Goal: Task Accomplishment & Management: Manage account settings

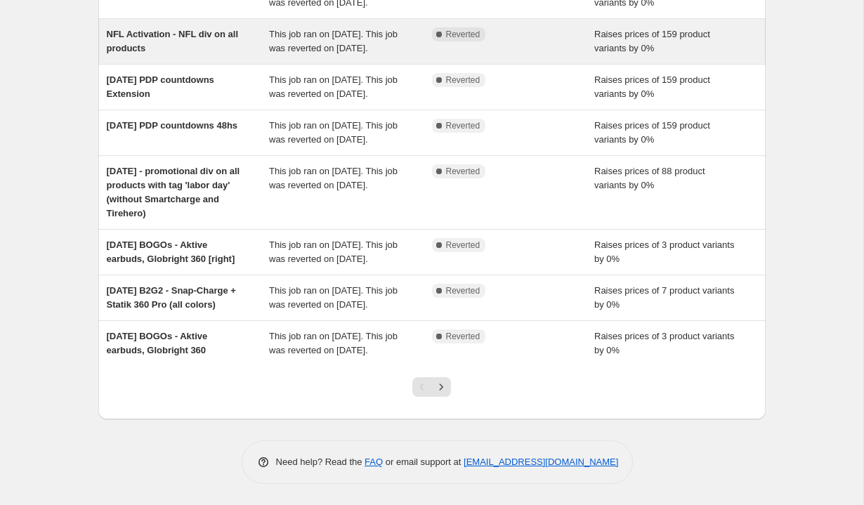
scroll to position [335, 0]
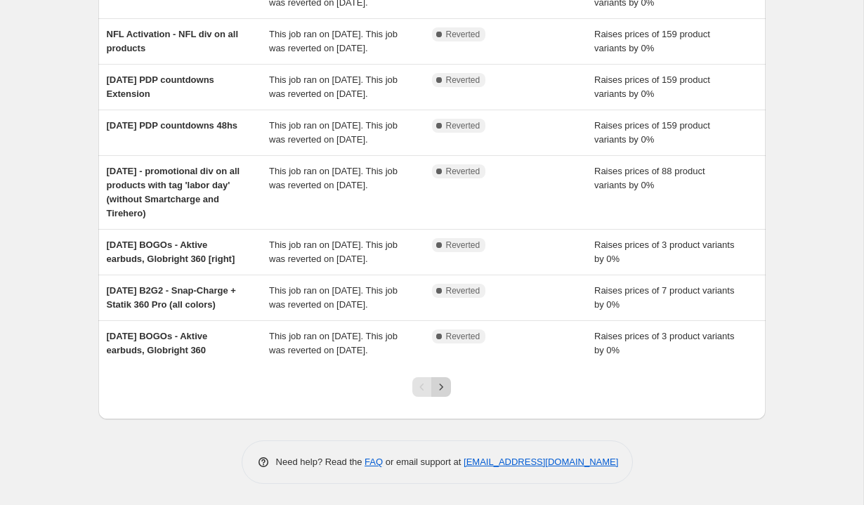
click at [439, 394] on icon "Next" at bounding box center [441, 387] width 14 height 14
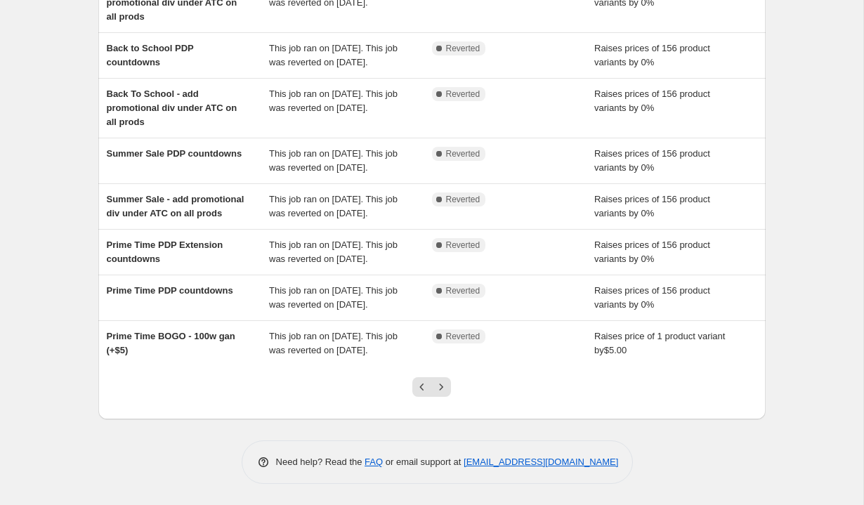
scroll to position [359, 0]
click at [444, 390] on icon "Next" at bounding box center [441, 387] width 14 height 14
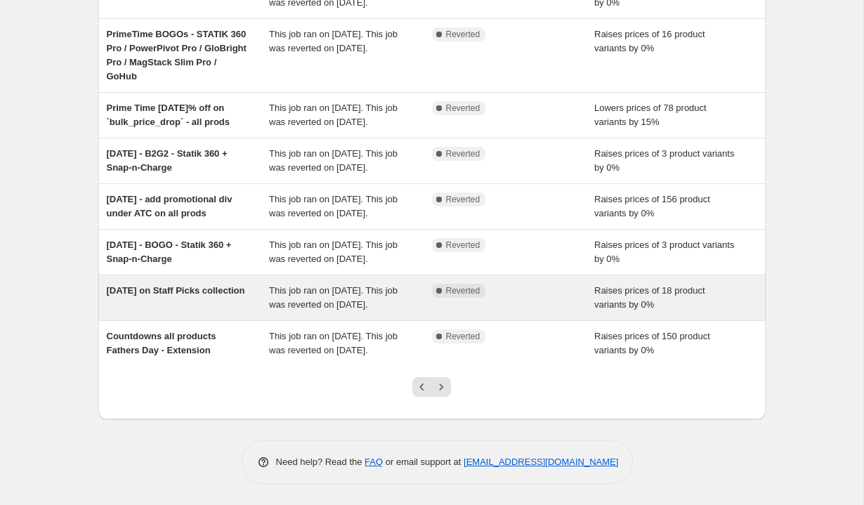
scroll to position [362, 0]
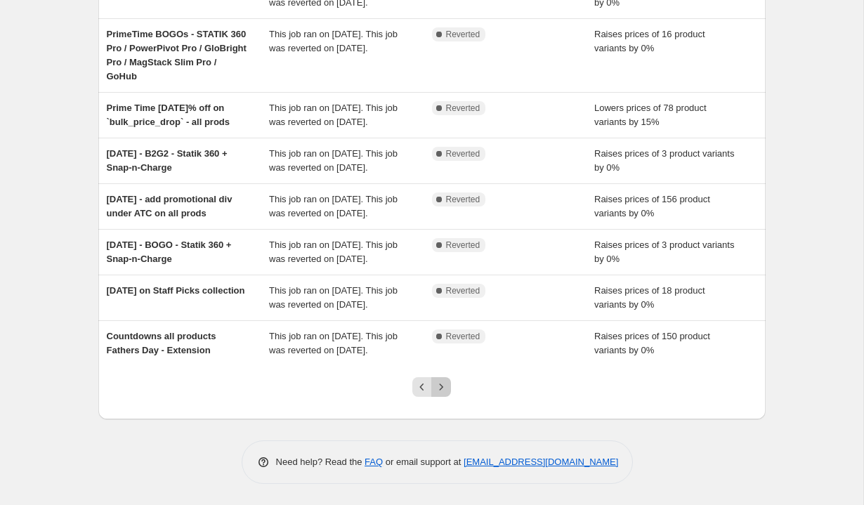
click at [444, 394] on icon "Next" at bounding box center [441, 387] width 14 height 14
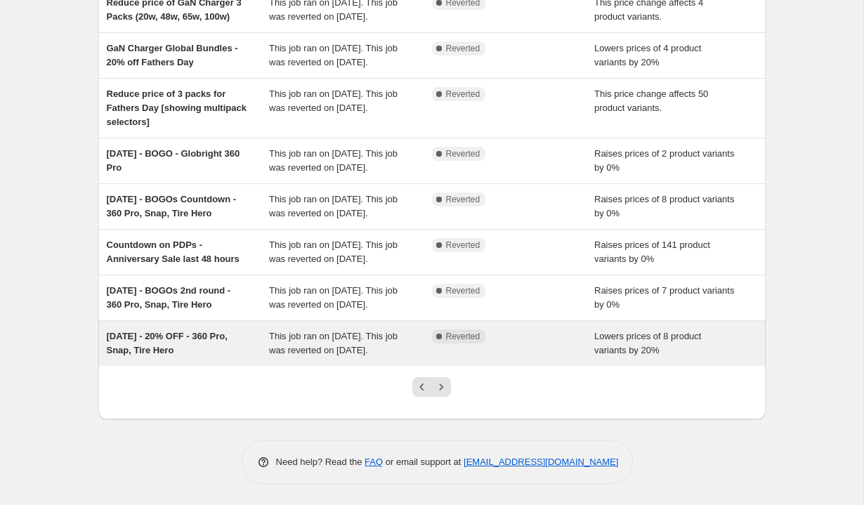
scroll to position [335, 0]
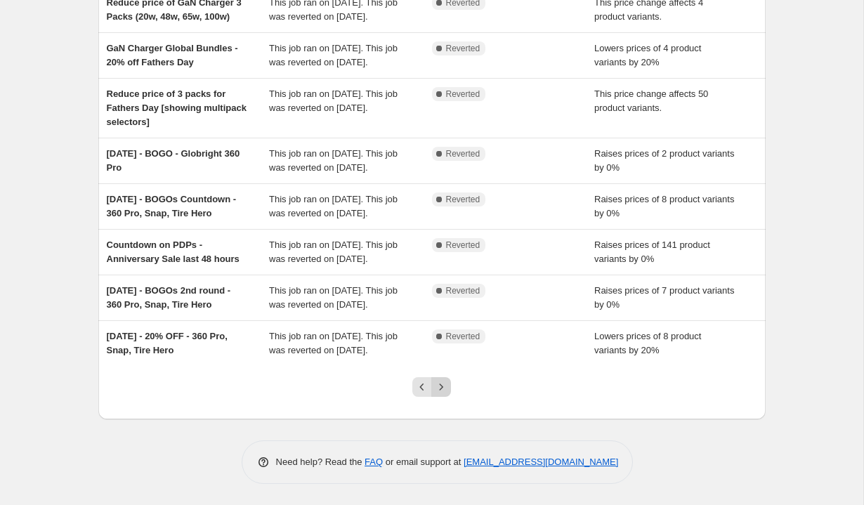
click at [442, 394] on icon "Next" at bounding box center [441, 387] width 14 height 14
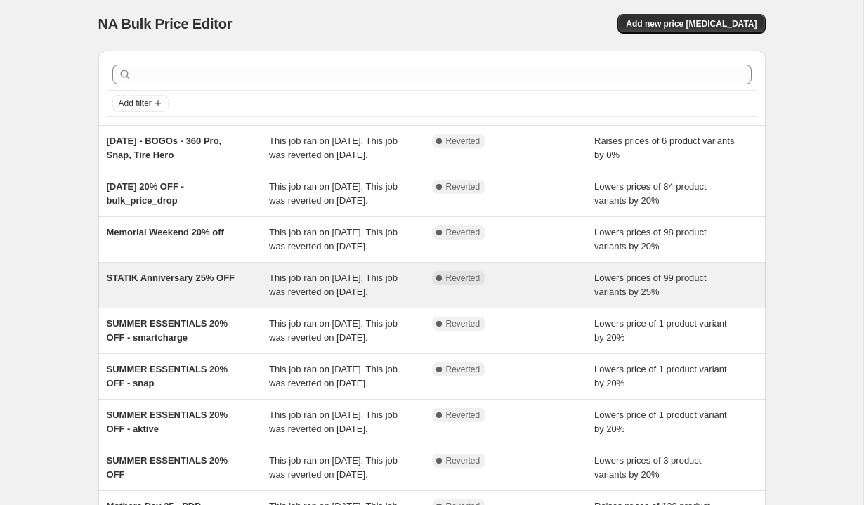
scroll to position [359, 0]
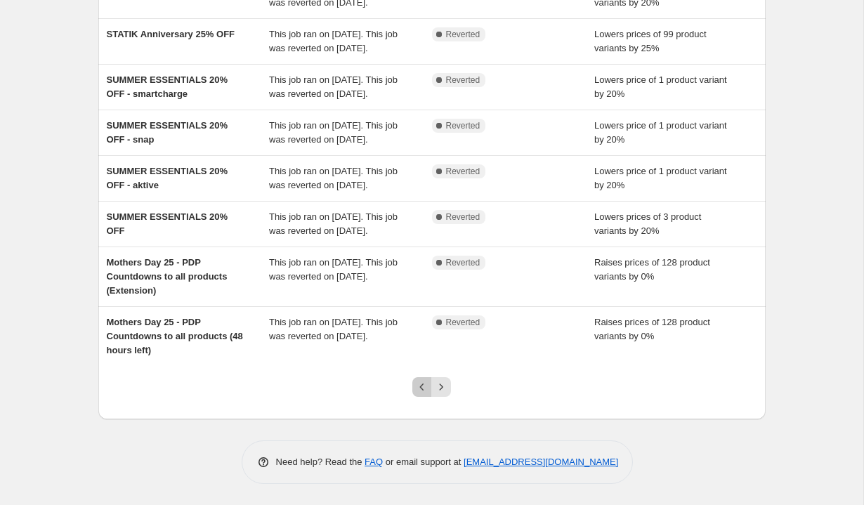
click at [420, 390] on icon "Previous" at bounding box center [422, 387] width 14 height 14
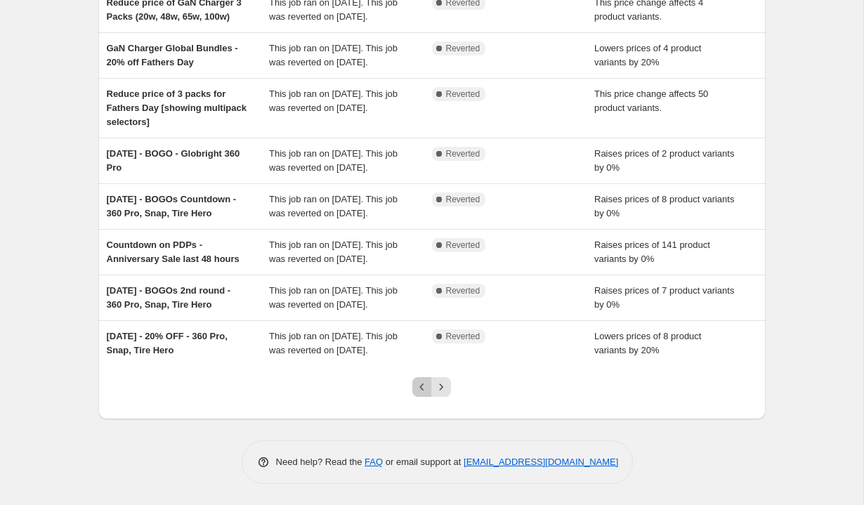
click at [421, 385] on icon "Previous" at bounding box center [422, 387] width 14 height 14
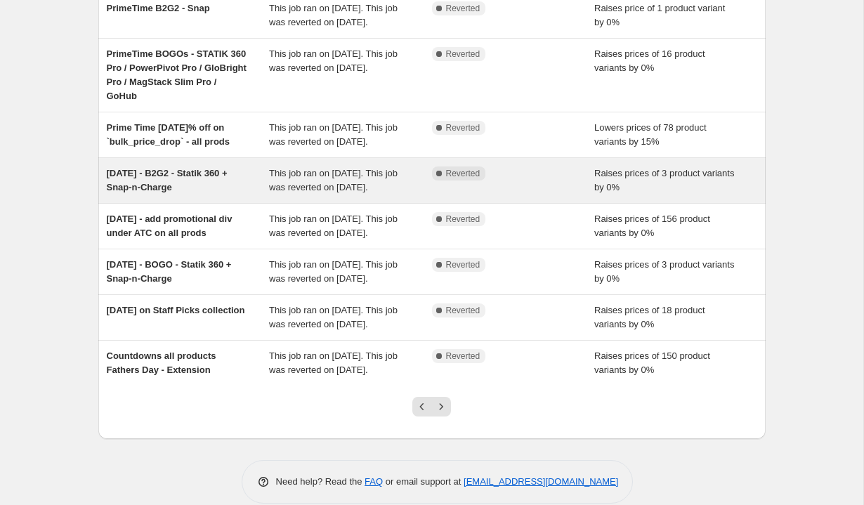
scroll to position [228, 0]
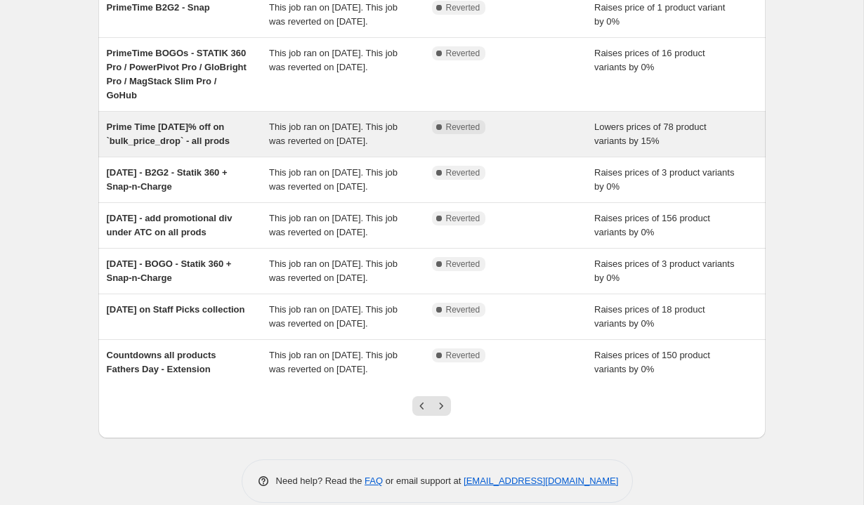
click at [213, 148] on div "Prime Time [DATE]% off on `bulk_price_drop` - all prods" at bounding box center [188, 134] width 163 height 28
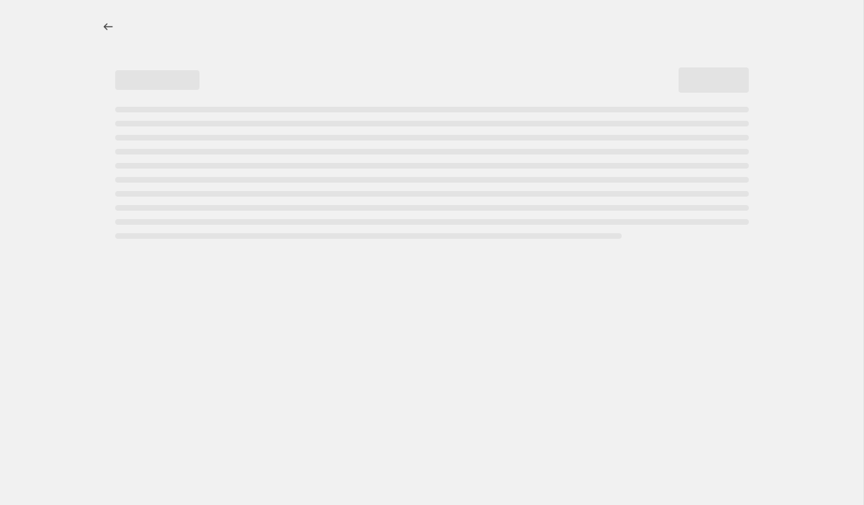
select select "percentage"
select select "tag"
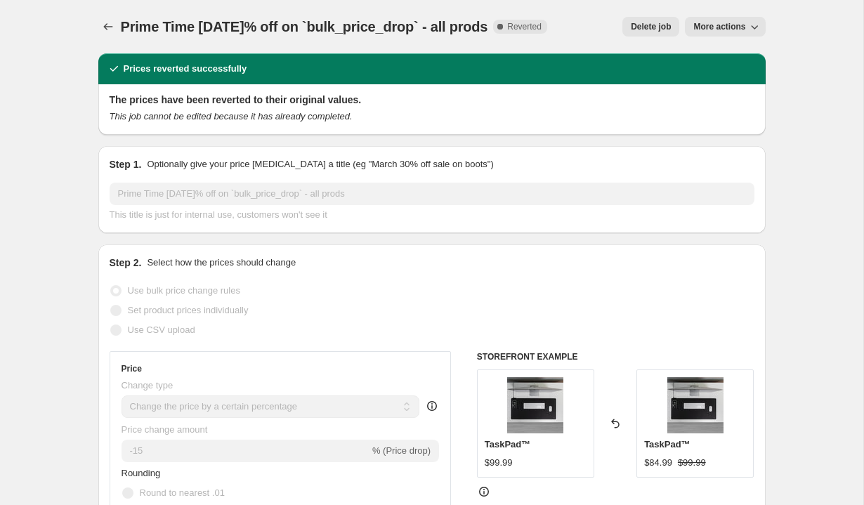
click at [726, 29] on span "More actions" at bounding box center [719, 26] width 52 height 11
click at [723, 55] on span "Copy to new job" at bounding box center [724, 56] width 65 height 11
select select "percentage"
select select "tag"
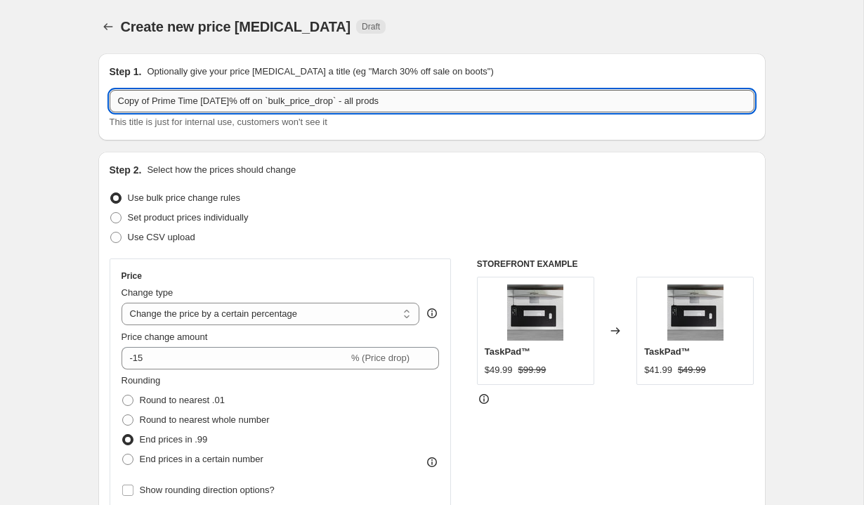
click at [242, 100] on input "Copy of Prime Time 2025 july 15% off on `bulk_price_drop` - all prods" at bounding box center [432, 101] width 645 height 22
click at [235, 101] on input "Copy of Prime Time 2025 july 15% off on `bulk_price_drop` - all prods" at bounding box center [432, 101] width 645 height 22
click at [152, 100] on input "Copy of Prime Time [DATE]% off on `bulk_price_drop` - all prods" at bounding box center [432, 101] width 645 height 22
type input "Prime Time [DATE]% off on `bulk_price_drop` - all prods"
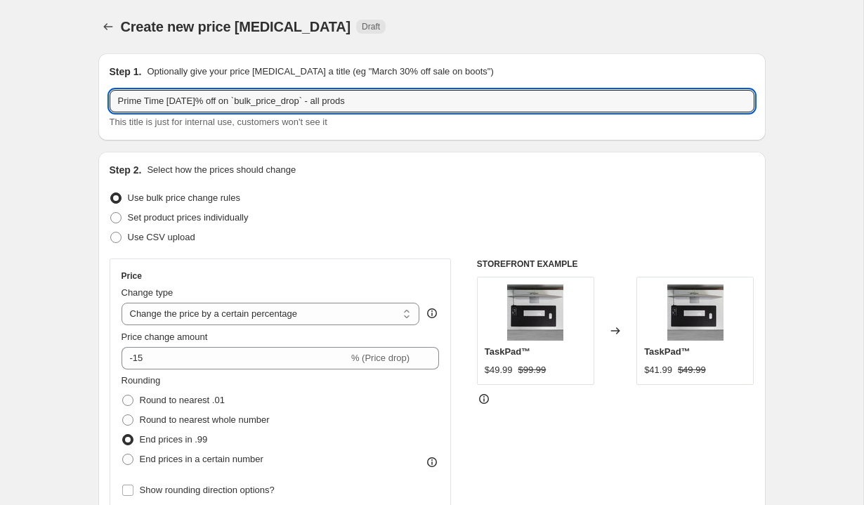
click at [361, 204] on div "Use bulk price change rules" at bounding box center [432, 198] width 645 height 20
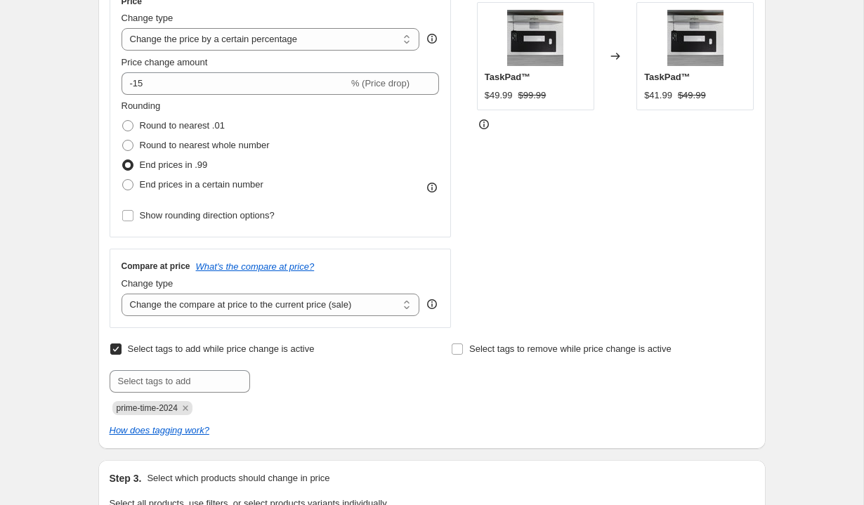
scroll to position [311, 0]
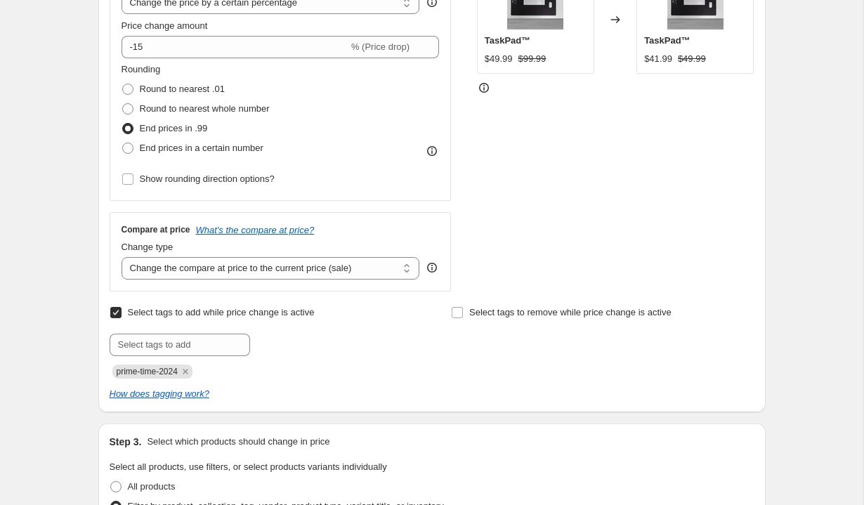
click at [154, 371] on span "prime-time-2024" at bounding box center [147, 372] width 61 height 10
click at [317, 368] on div "prime-time-2024" at bounding box center [261, 370] width 303 height 17
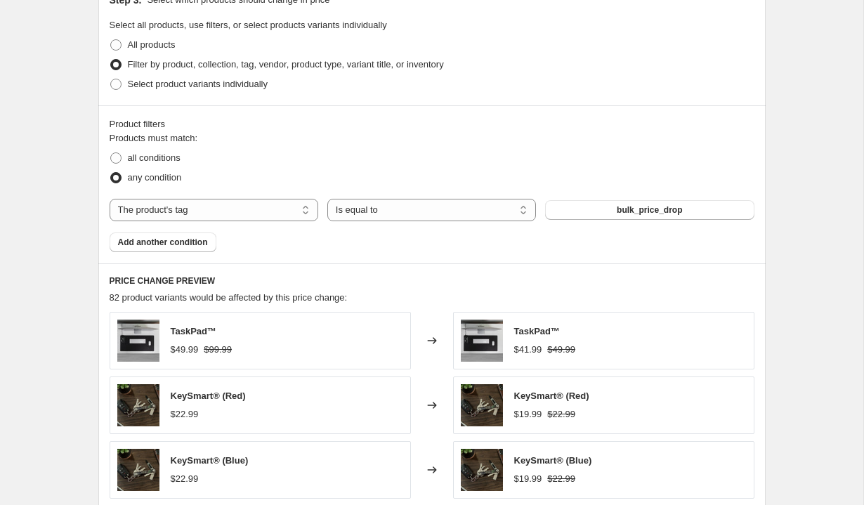
scroll to position [754, 0]
click at [613, 204] on button "bulk_price_drop" at bounding box center [649, 209] width 209 height 20
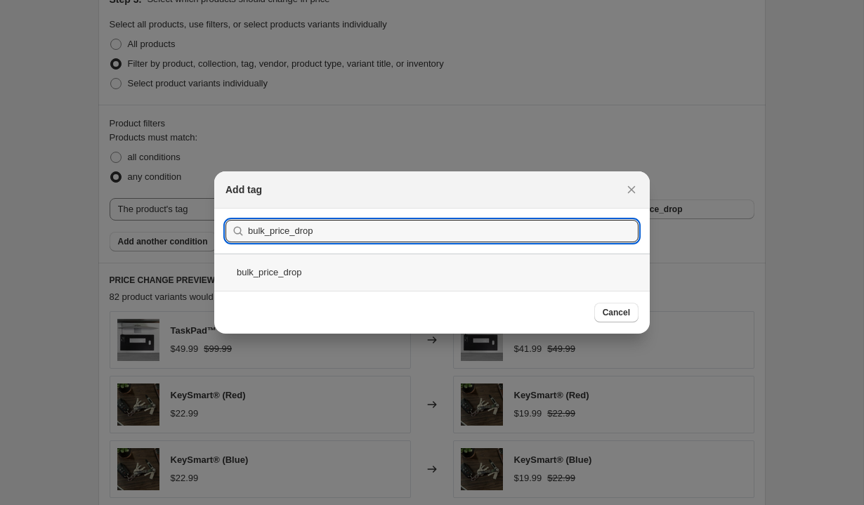
type input "bulk_price_drop"
click at [296, 275] on div "bulk_price_drop" at bounding box center [431, 272] width 435 height 37
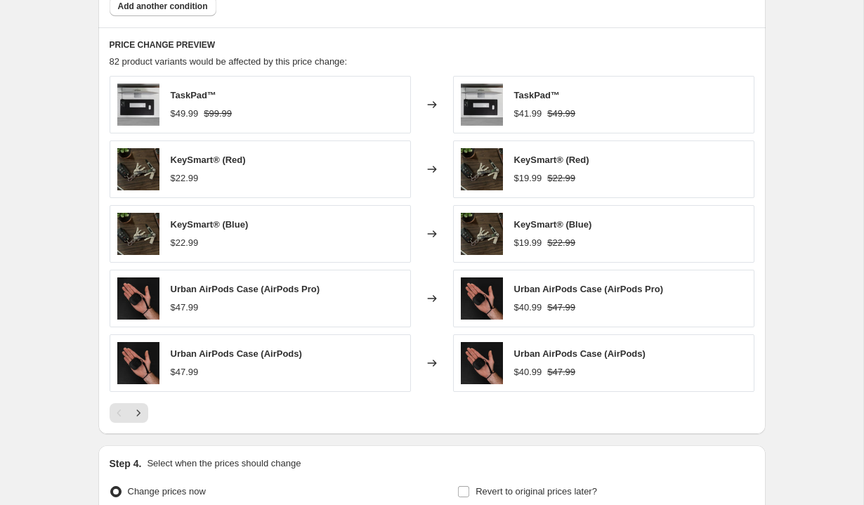
scroll to position [994, 0]
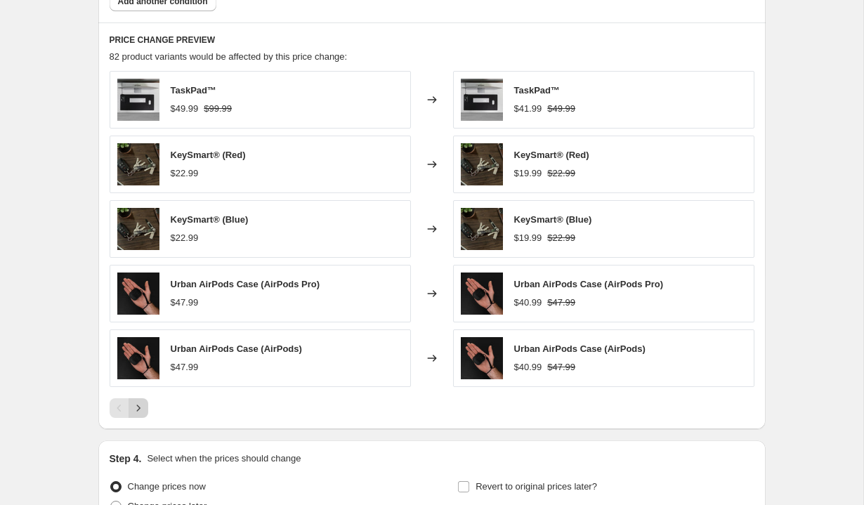
click at [139, 409] on icon "Next" at bounding box center [138, 408] width 14 height 14
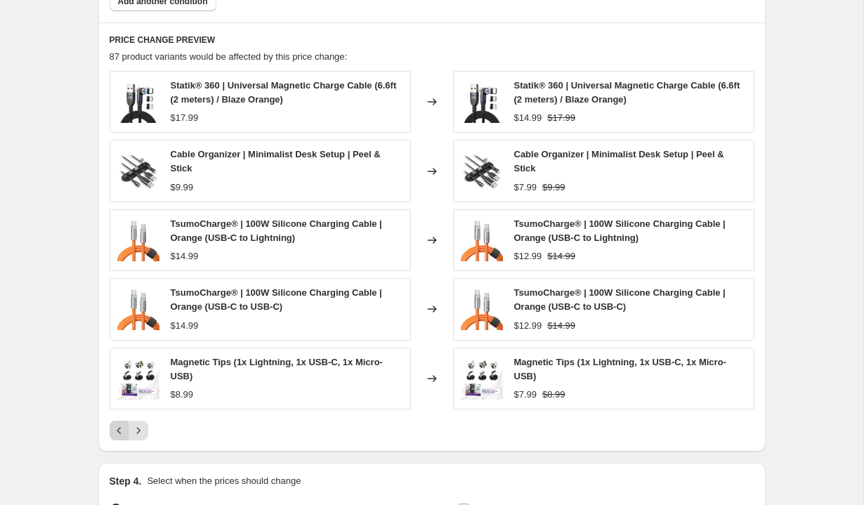
click at [116, 430] on icon "Previous" at bounding box center [119, 430] width 14 height 14
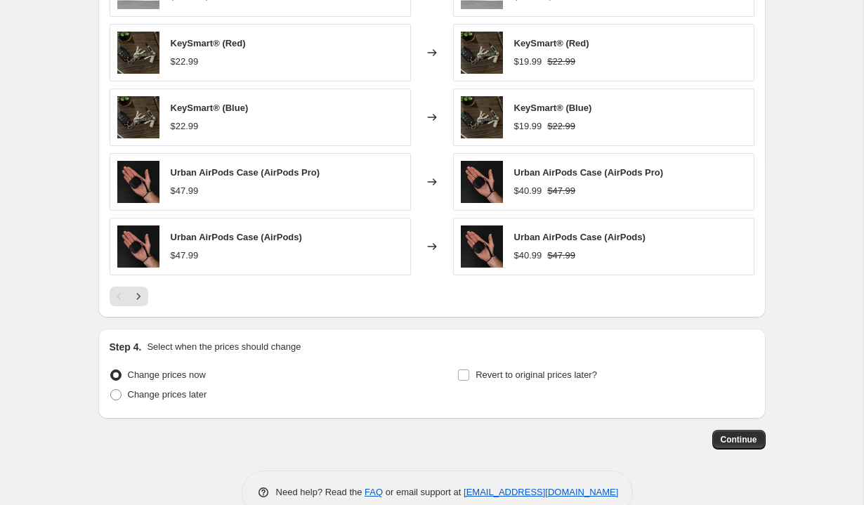
scroll to position [1136, 0]
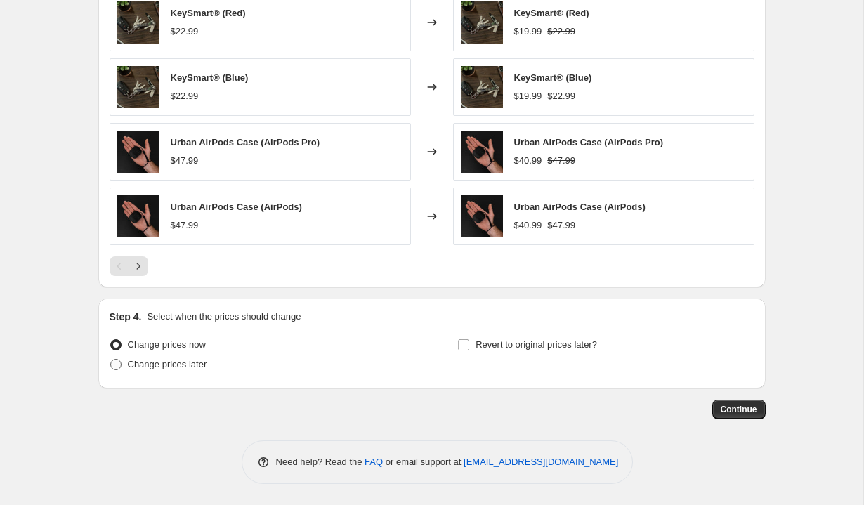
click at [187, 362] on span "Change prices later" at bounding box center [167, 364] width 79 height 11
click at [111, 360] on input "Change prices later" at bounding box center [110, 359] width 1 height 1
radio input "true"
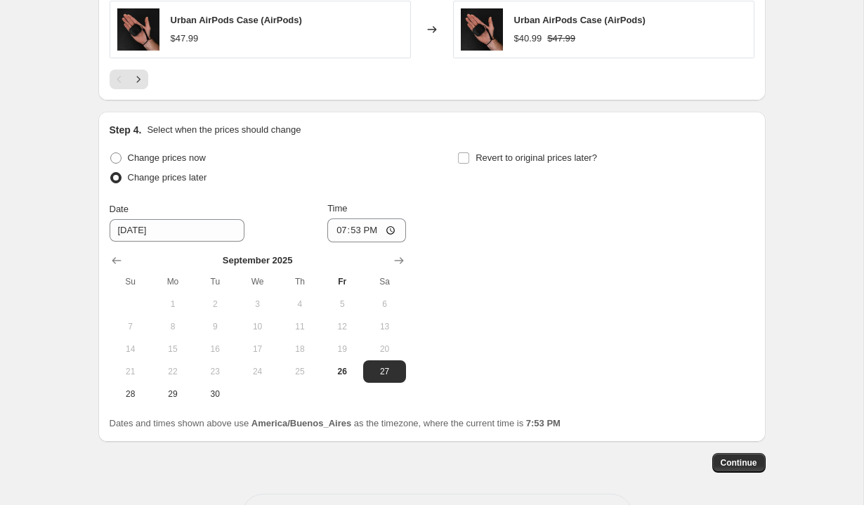
scroll to position [1376, 0]
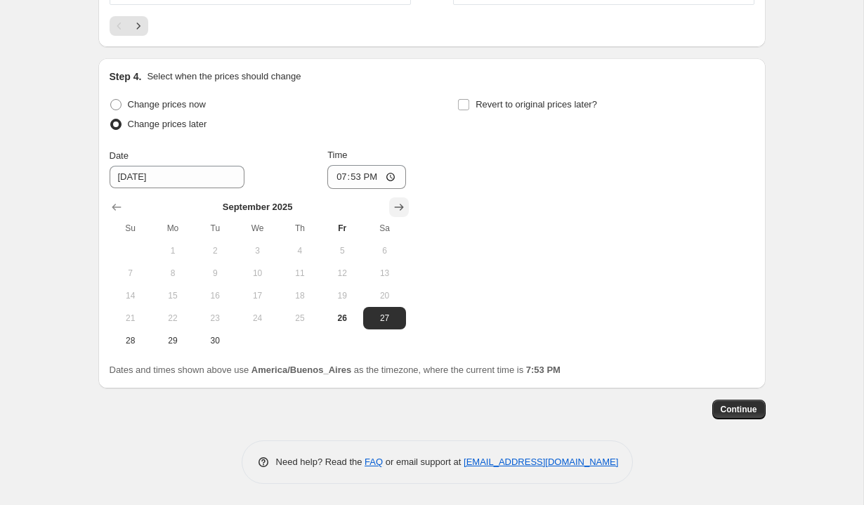
click at [402, 209] on icon "Show next month, October 2025" at bounding box center [399, 207] width 14 height 14
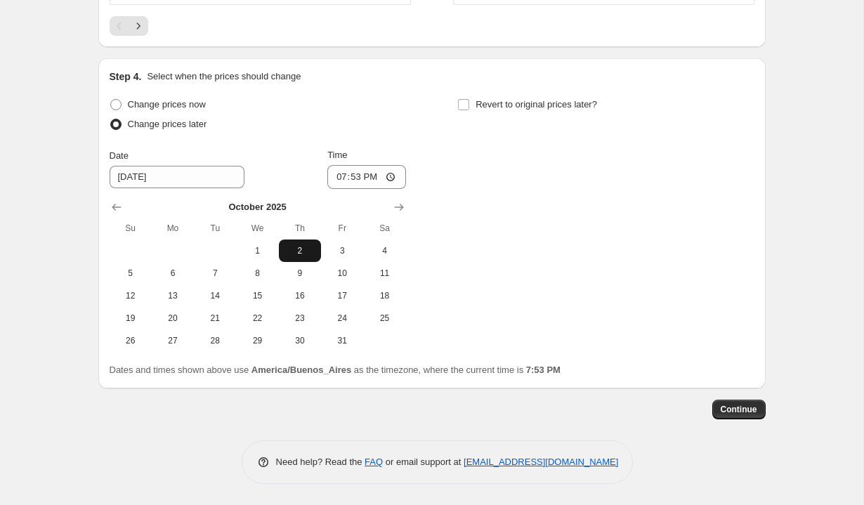
click at [299, 251] on span "2" at bounding box center [299, 250] width 31 height 11
type input "[DATE]"
click at [337, 178] on input "19:53" at bounding box center [366, 177] width 79 height 24
click at [353, 175] on input "13:53" at bounding box center [366, 177] width 79 height 24
click at [372, 175] on input "13:00" at bounding box center [366, 177] width 79 height 24
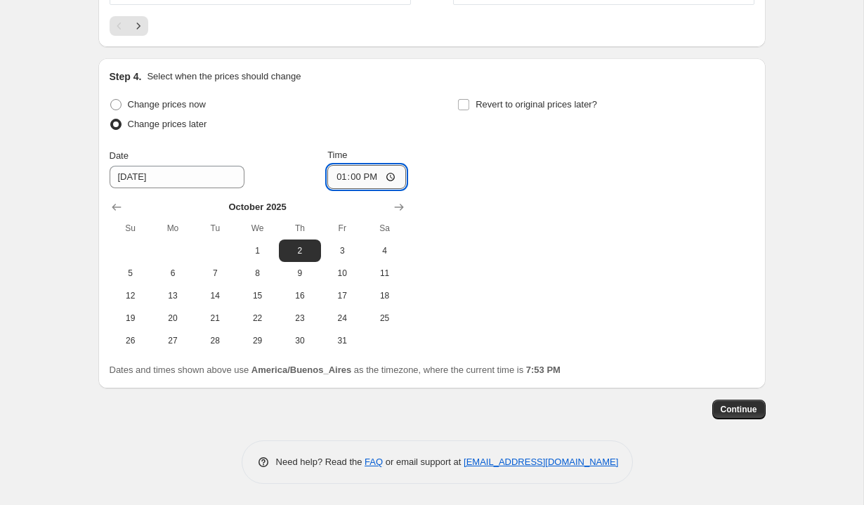
type input "01:00"
click at [467, 104] on input "Revert to original prices later?" at bounding box center [463, 104] width 11 height 11
checkbox input "true"
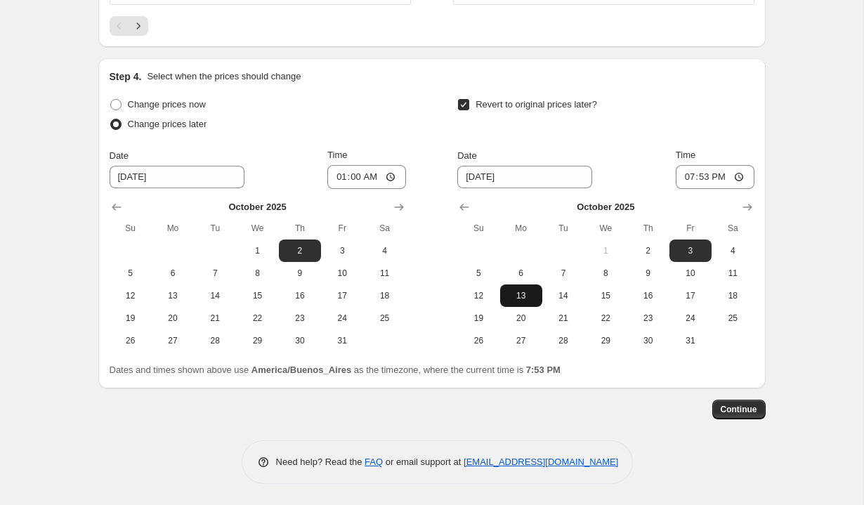
click at [525, 295] on span "13" at bounding box center [521, 295] width 31 height 11
type input "[DATE]"
click at [688, 176] on input "19:53" at bounding box center [715, 177] width 79 height 24
click at [702, 178] on input "13:53" at bounding box center [715, 177] width 79 height 24
click at [719, 178] on input "13:00" at bounding box center [715, 177] width 79 height 24
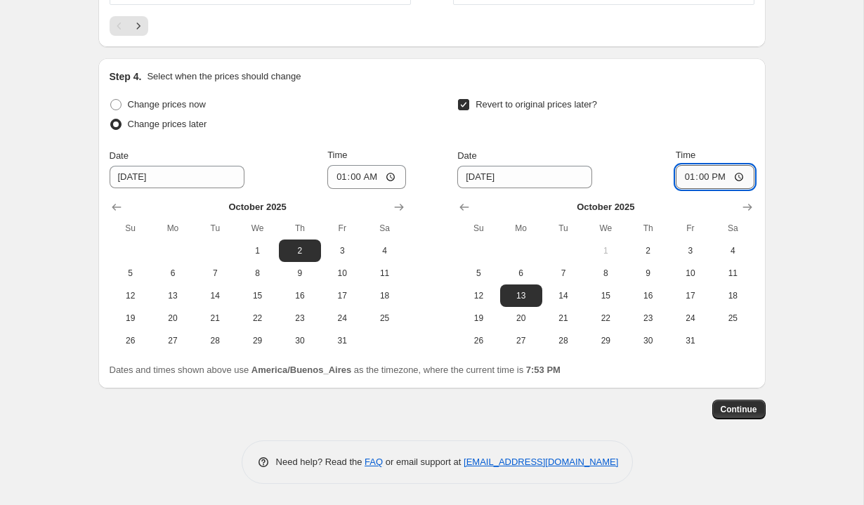
type input "01:00"
click at [728, 150] on div "Time" at bounding box center [715, 155] width 79 height 14
click at [736, 409] on span "Continue" at bounding box center [739, 409] width 37 height 11
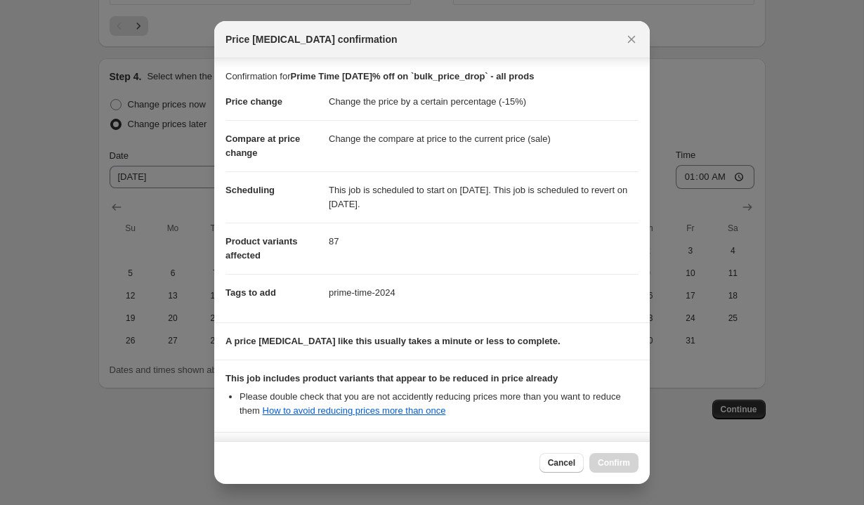
scroll to position [121, 0]
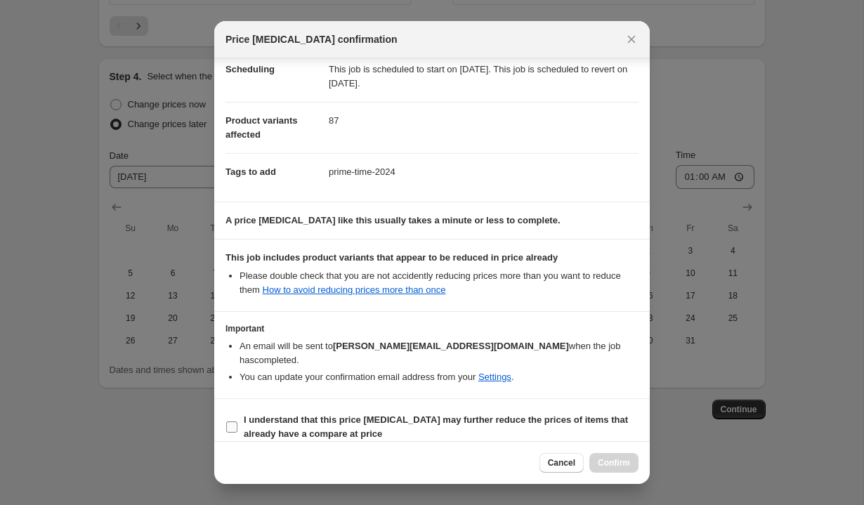
click at [312, 414] on b "I understand that this price [MEDICAL_DATA] may further reduce the prices of it…" at bounding box center [436, 426] width 384 height 25
click at [237, 421] on input "I understand that this price [MEDICAL_DATA] may further reduce the prices of it…" at bounding box center [231, 426] width 11 height 11
checkbox input "true"
click at [612, 464] on span "Confirm" at bounding box center [614, 462] width 32 height 11
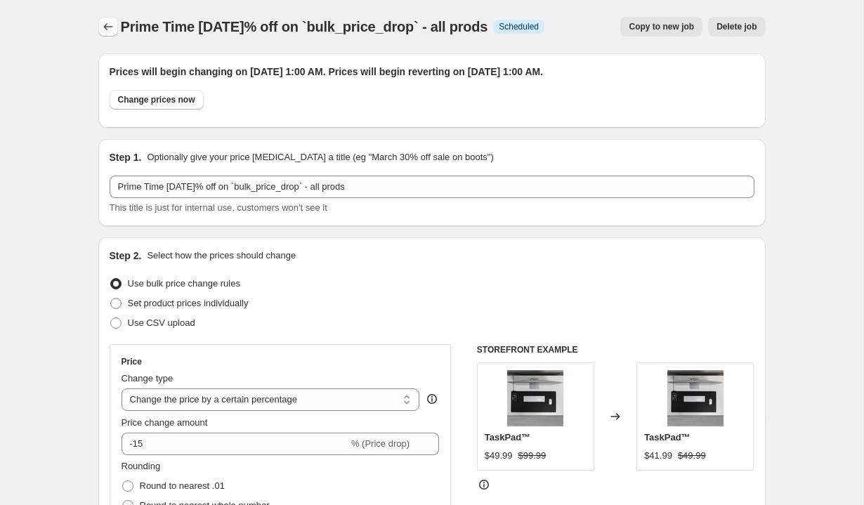
click at [109, 27] on icon "Price change jobs" at bounding box center [107, 26] width 9 height 7
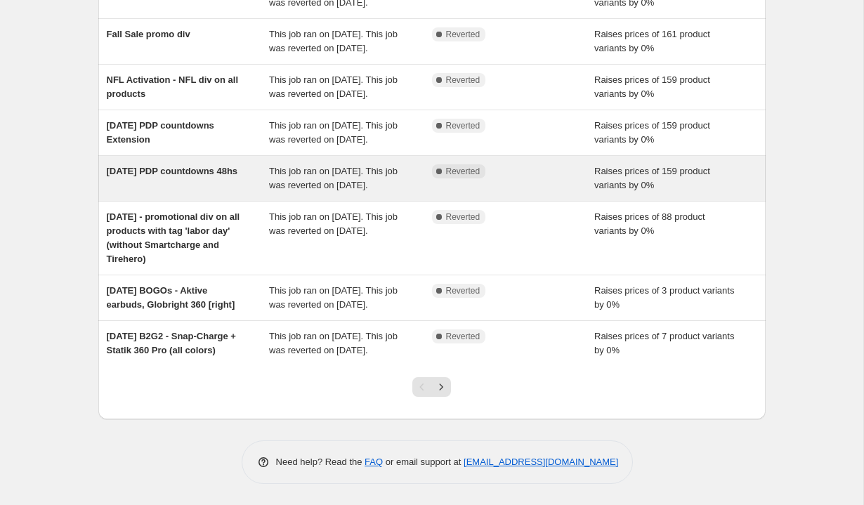
scroll to position [387, 0]
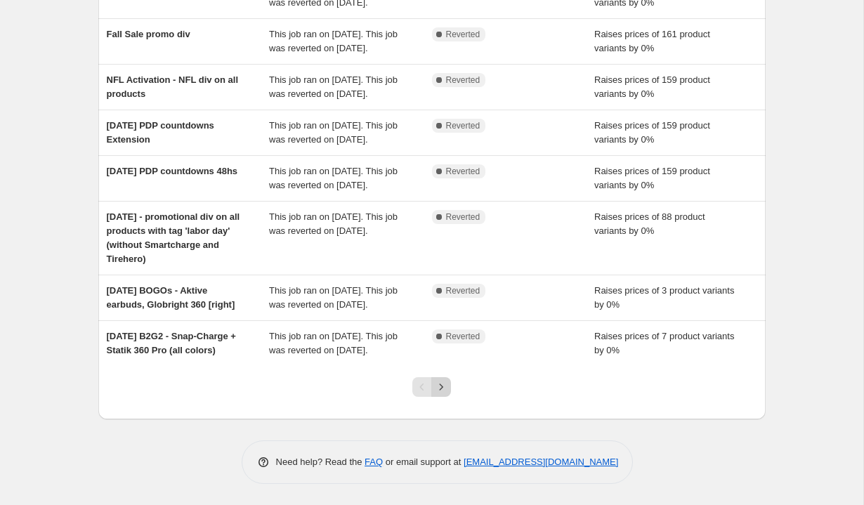
click at [442, 383] on icon "Next" at bounding box center [441, 387] width 14 height 14
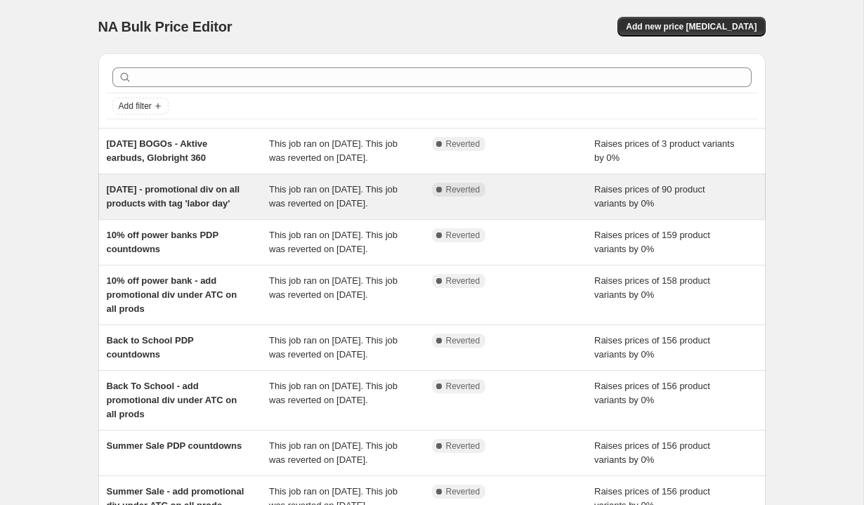
scroll to position [359, 0]
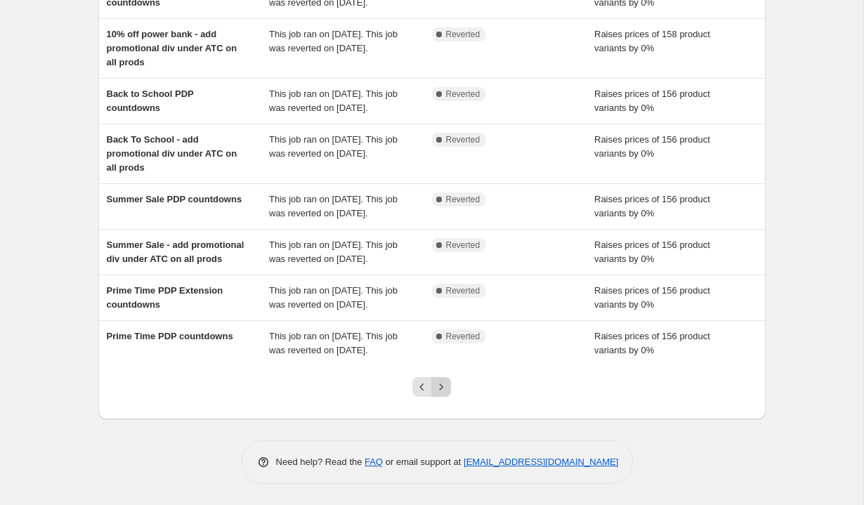
click at [443, 388] on icon "Next" at bounding box center [441, 387] width 14 height 14
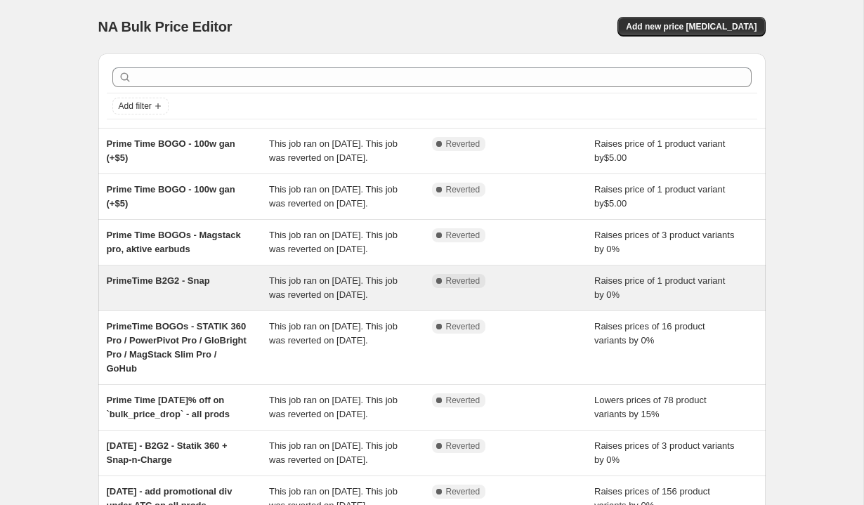
click at [182, 302] on div "PrimeTime B2G2 - Snap" at bounding box center [188, 288] width 163 height 28
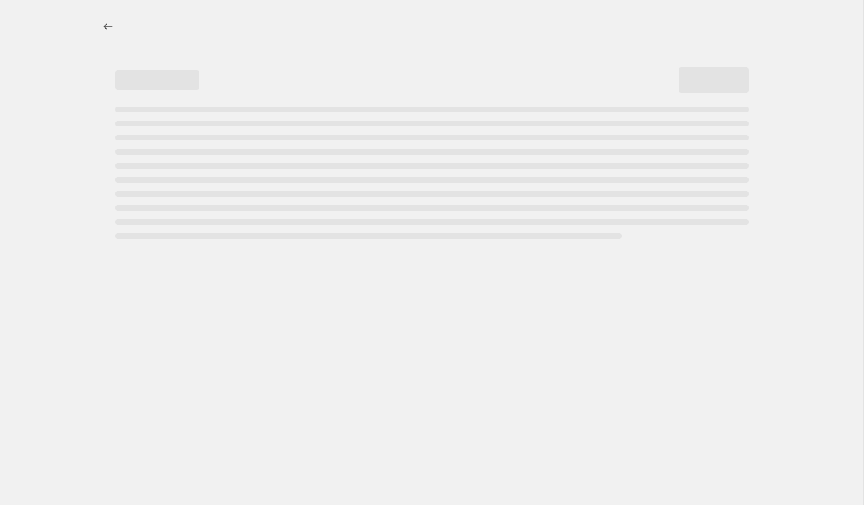
select select "percentage"
select select "no_change"
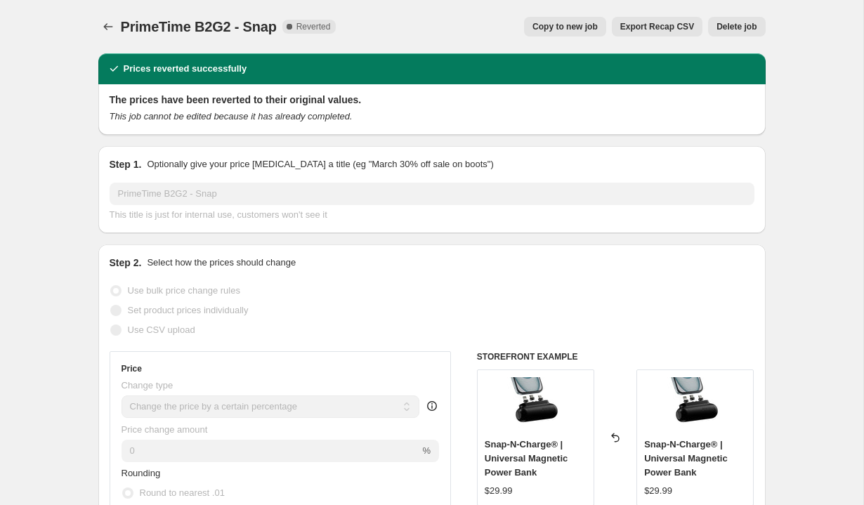
click at [572, 29] on span "Copy to new job" at bounding box center [564, 26] width 65 height 11
select select "percentage"
select select "no_change"
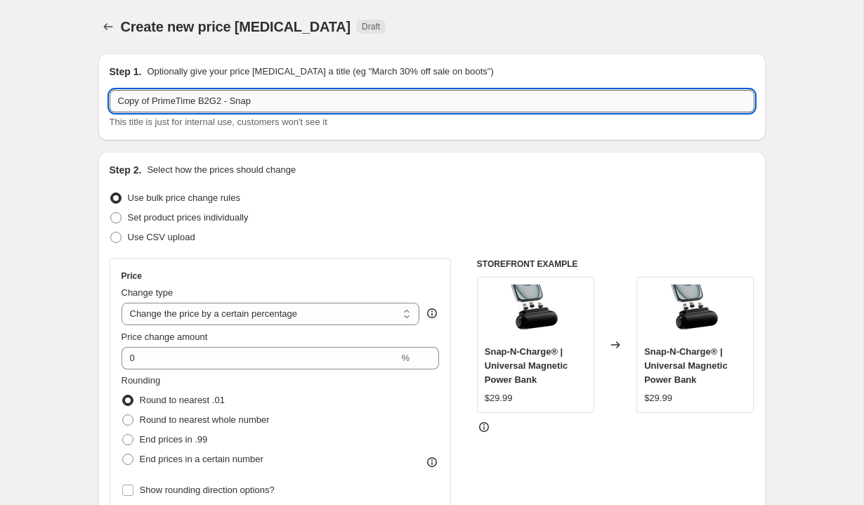
click at [152, 102] on input "Copy of PrimeTime B2G2 - Snap" at bounding box center [432, 101] width 645 height 22
click at [235, 102] on input "PrimeTime B2G2 - Snap" at bounding box center [432, 101] width 645 height 22
type input "PrimeTime B2G2 - Snap + 360 Pro all colors"
click at [380, 218] on div "Set product prices individually" at bounding box center [432, 218] width 645 height 20
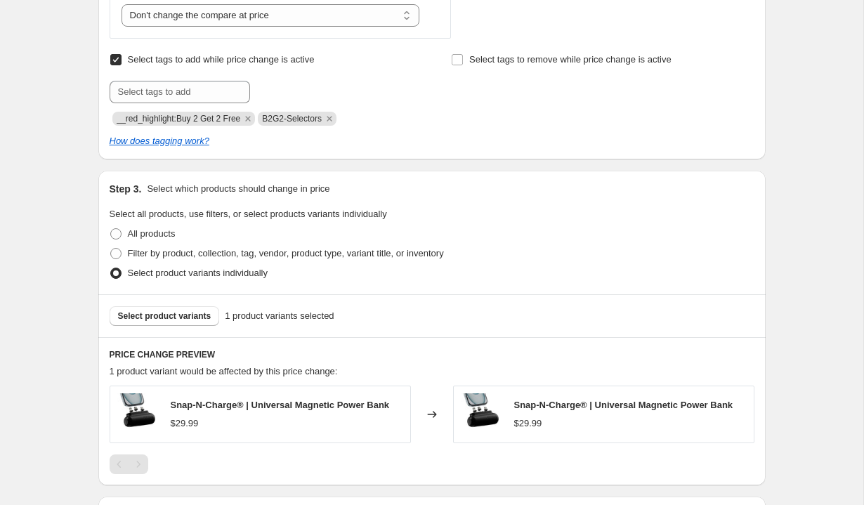
scroll to position [725, 0]
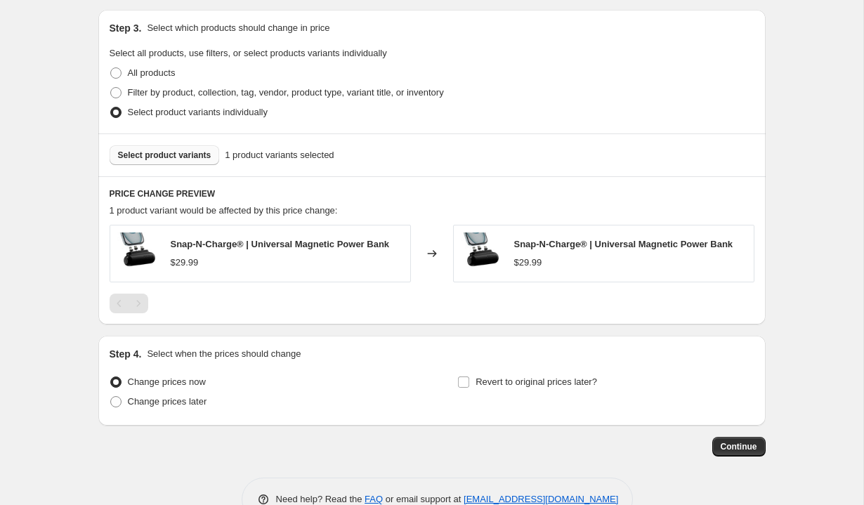
click at [150, 156] on span "Select product variants" at bounding box center [164, 155] width 93 height 11
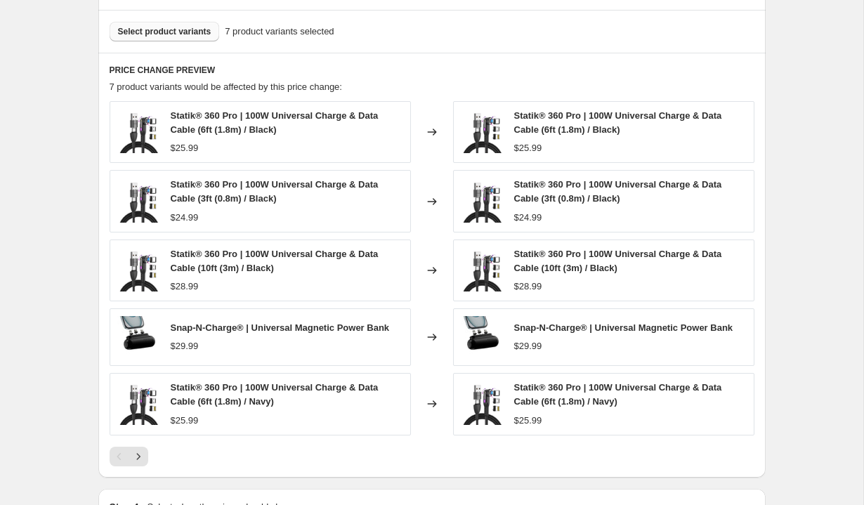
scroll to position [851, 0]
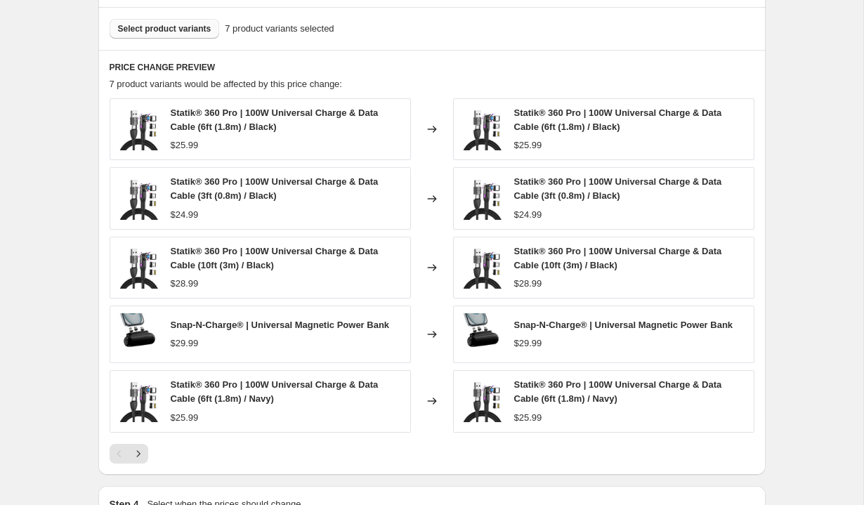
click at [164, 32] on span "Select product variants" at bounding box center [164, 28] width 93 height 11
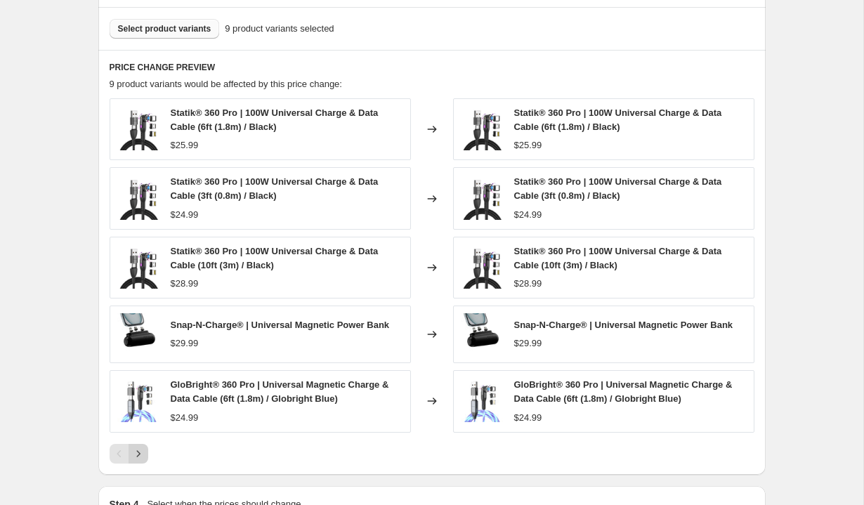
click at [144, 460] on button "Next" at bounding box center [139, 454] width 20 height 20
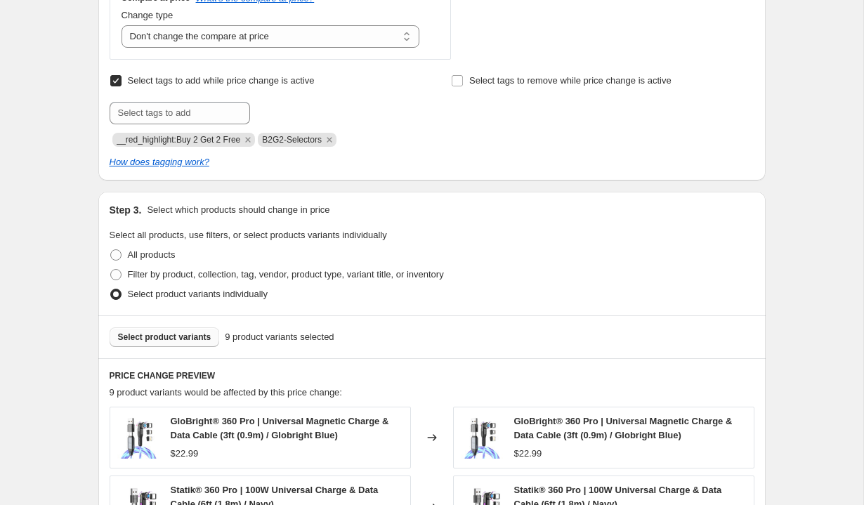
scroll to position [530, 0]
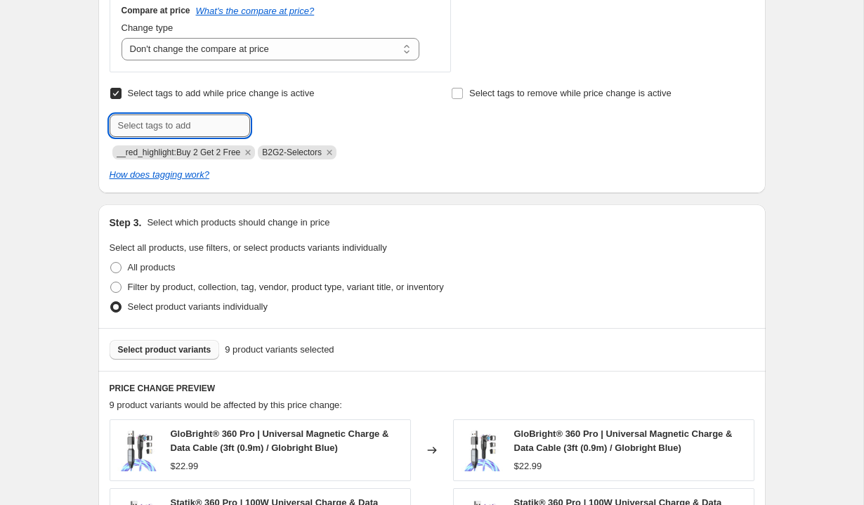
click at [211, 124] on input "text" at bounding box center [180, 125] width 140 height 22
type input "dis"
click at [287, 152] on span "B2G2-Selectors" at bounding box center [292, 152] width 60 height 10
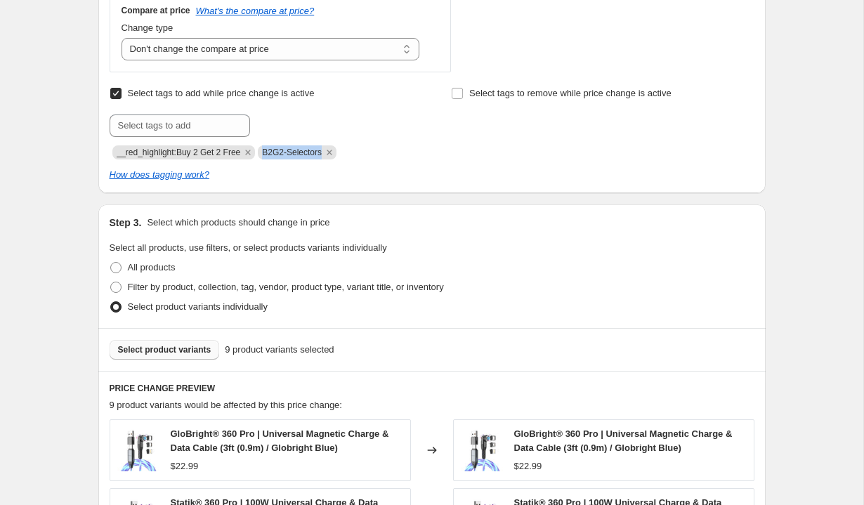
copy span "B2G2-Selectors"
click at [407, 169] on div "How does tagging work?" at bounding box center [432, 175] width 645 height 14
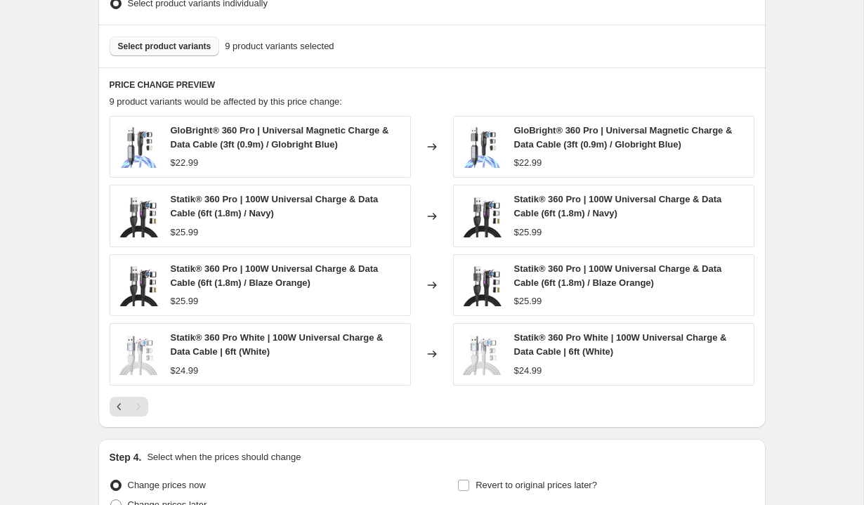
scroll to position [834, 0]
click at [119, 412] on icon "Previous" at bounding box center [119, 406] width 14 height 14
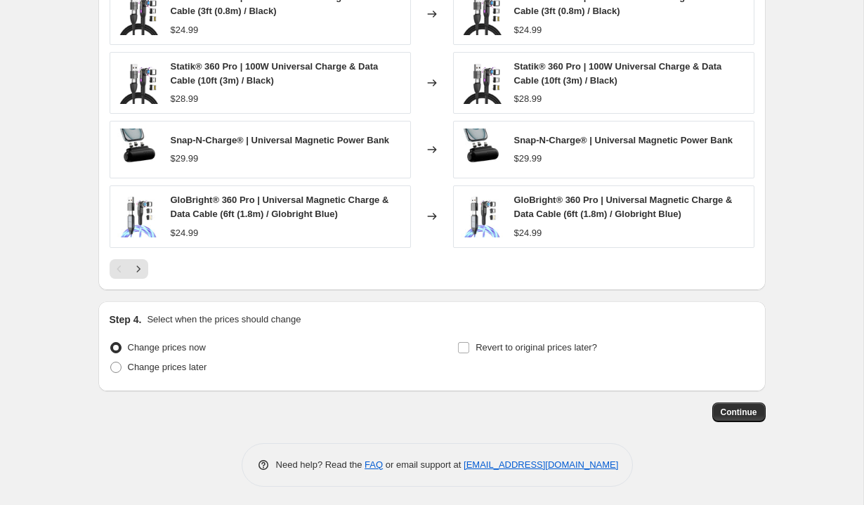
scroll to position [1038, 0]
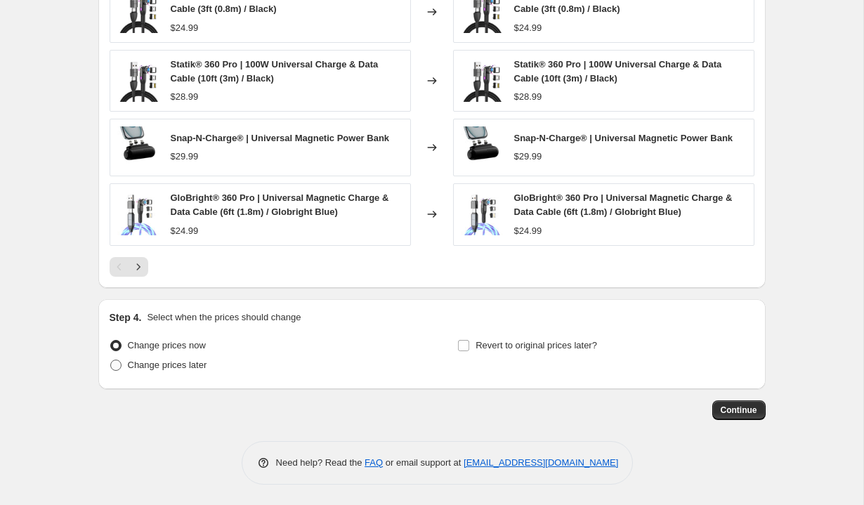
click at [180, 362] on span "Change prices later" at bounding box center [167, 365] width 79 height 11
click at [111, 360] on input "Change prices later" at bounding box center [110, 360] width 1 height 1
radio input "true"
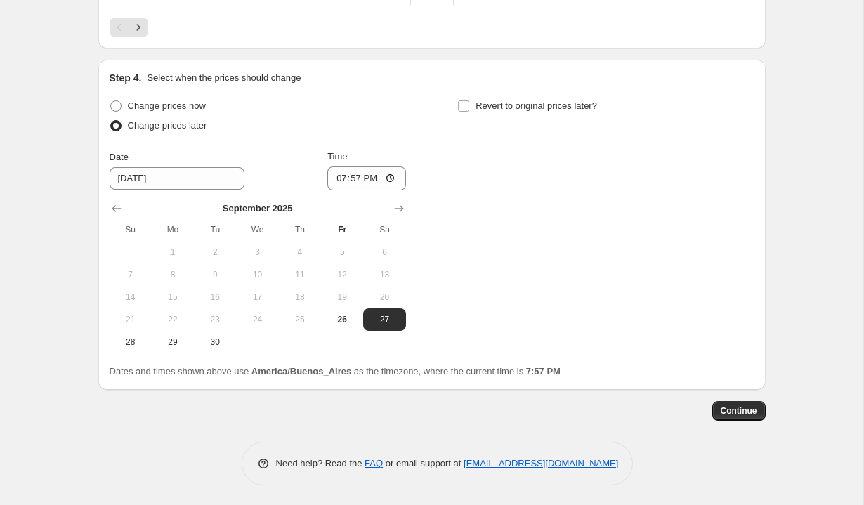
scroll to position [1278, 0]
click at [397, 201] on icon "Show next month, October 2025" at bounding box center [399, 208] width 14 height 14
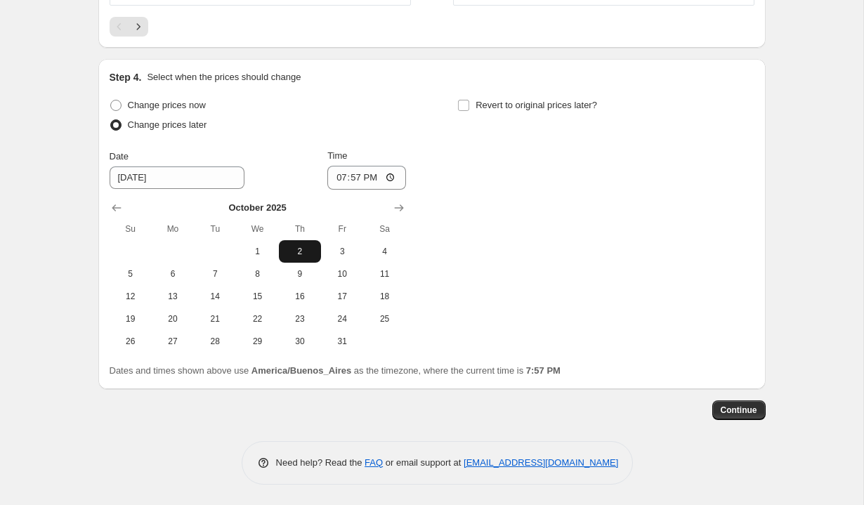
click at [295, 250] on span "2" at bounding box center [299, 251] width 31 height 11
type input "[DATE]"
click at [337, 178] on input "19:57" at bounding box center [366, 178] width 79 height 24
click at [357, 176] on input "13:57" at bounding box center [366, 178] width 79 height 24
type input "01:10"
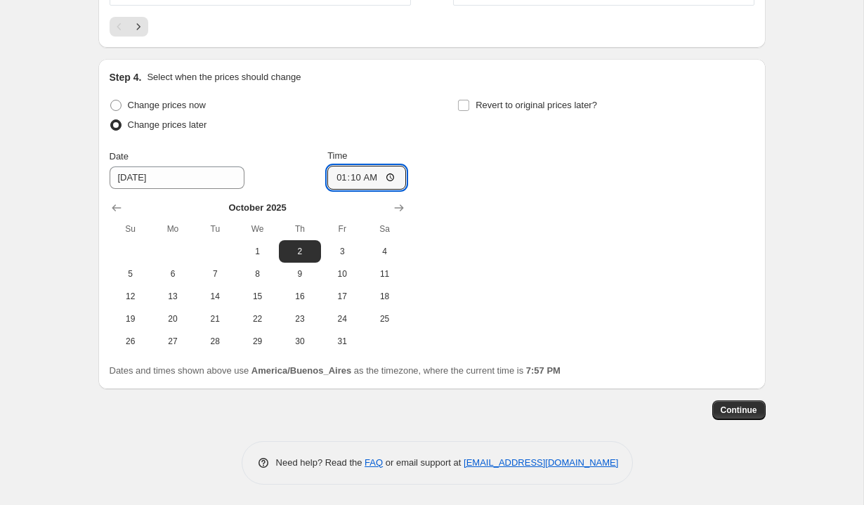
click at [421, 153] on div "Change prices now Change prices later Date 10/2/2025 Time 01:10 October 2025 Su…" at bounding box center [432, 224] width 645 height 257
click at [472, 107] on label "Revert to original prices later?" at bounding box center [527, 106] width 140 height 20
click at [469, 107] on input "Revert to original prices later?" at bounding box center [463, 105] width 11 height 11
checkbox input "true"
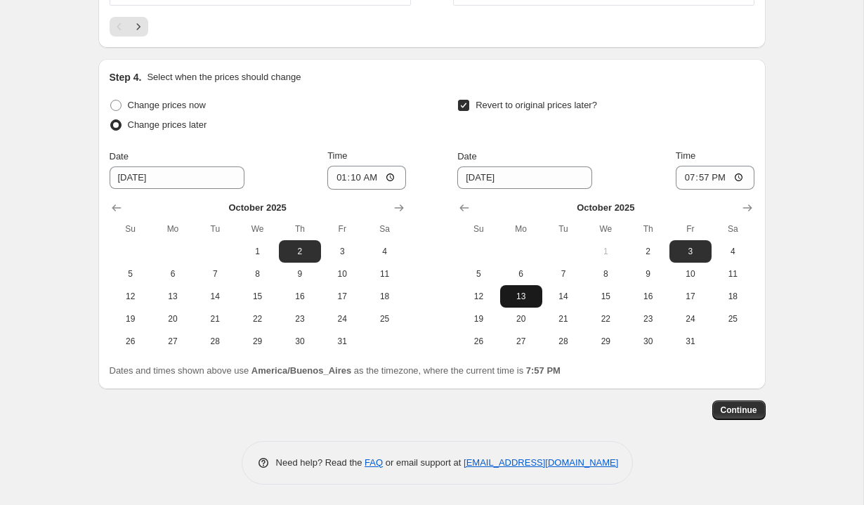
click at [529, 301] on span "13" at bounding box center [521, 296] width 31 height 11
type input "[DATE]"
click at [690, 173] on input "19:57" at bounding box center [715, 178] width 79 height 24
type input "00:50"
click at [725, 154] on div "Time" at bounding box center [715, 156] width 79 height 14
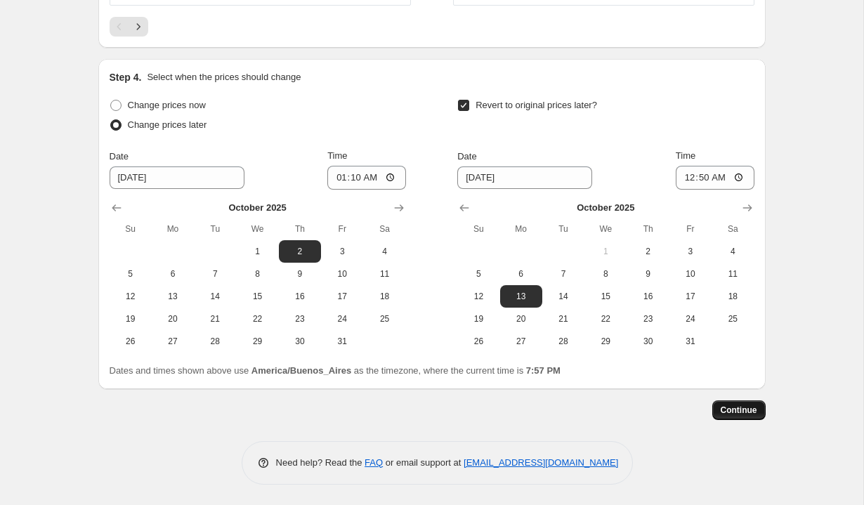
click at [743, 411] on span "Continue" at bounding box center [739, 410] width 37 height 11
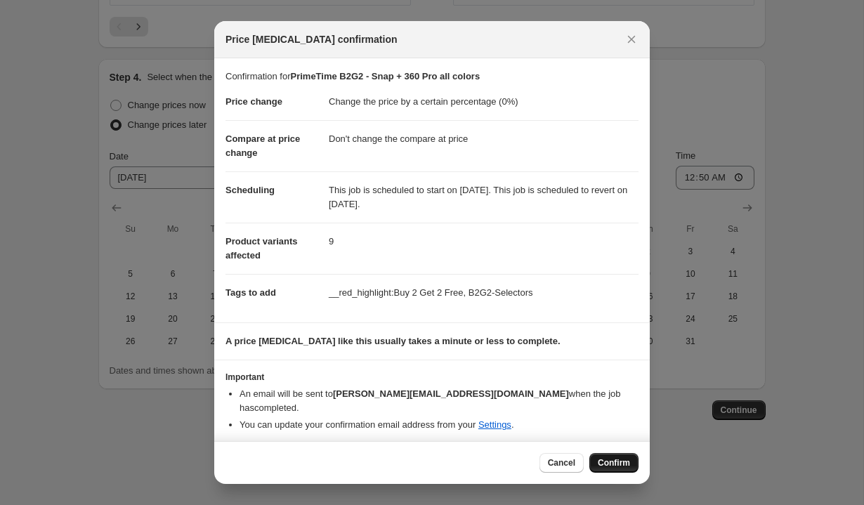
click at [622, 461] on span "Confirm" at bounding box center [614, 462] width 32 height 11
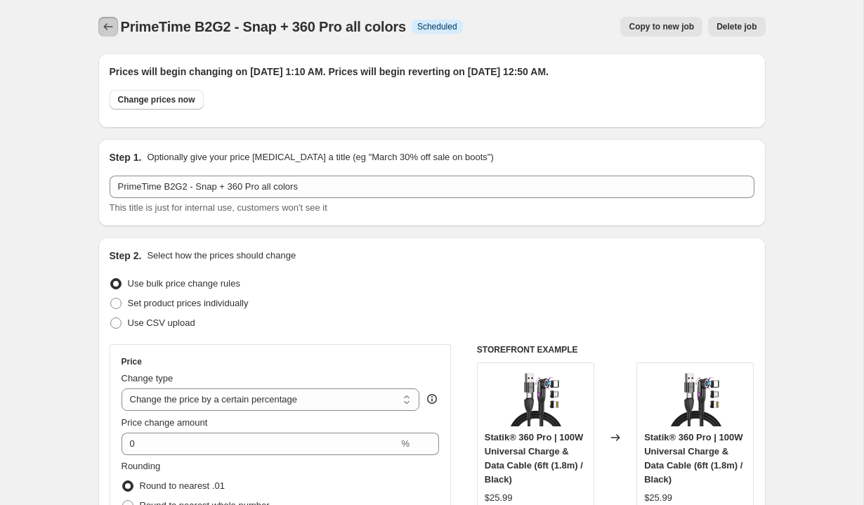
click at [106, 29] on icon "Price change jobs" at bounding box center [107, 26] width 9 height 7
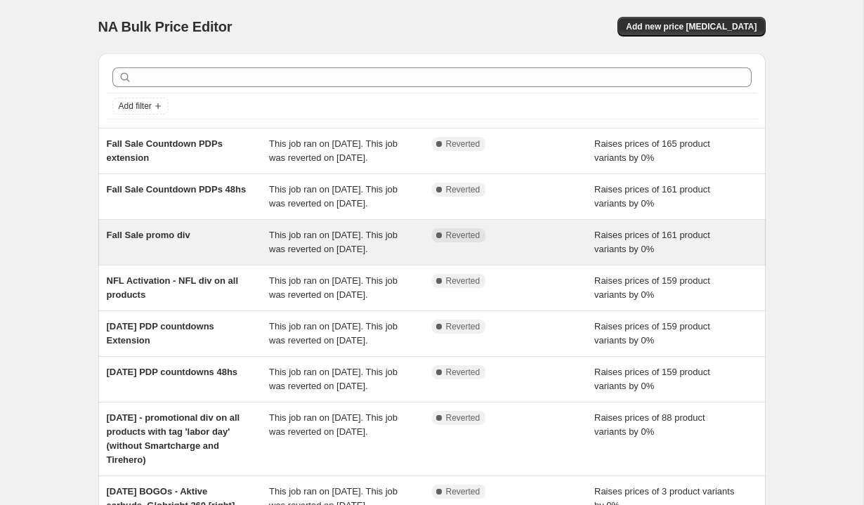
scroll to position [373, 0]
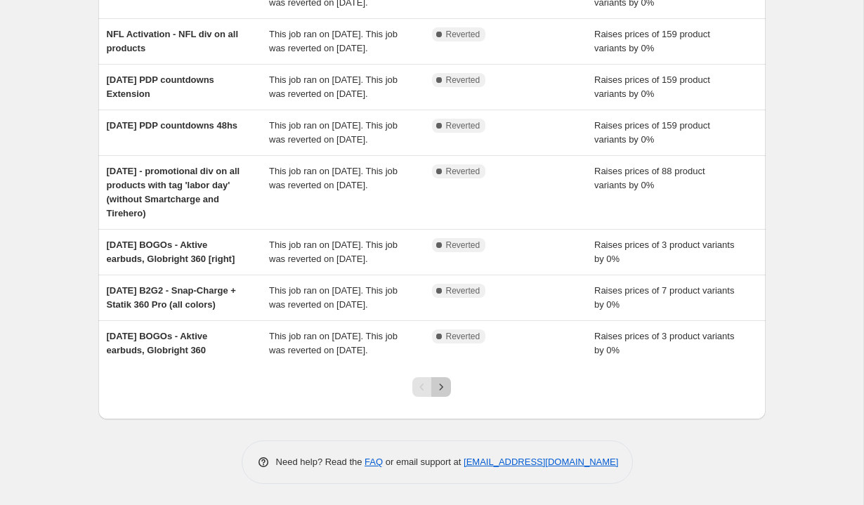
click at [442, 394] on button "Next" at bounding box center [441, 387] width 20 height 20
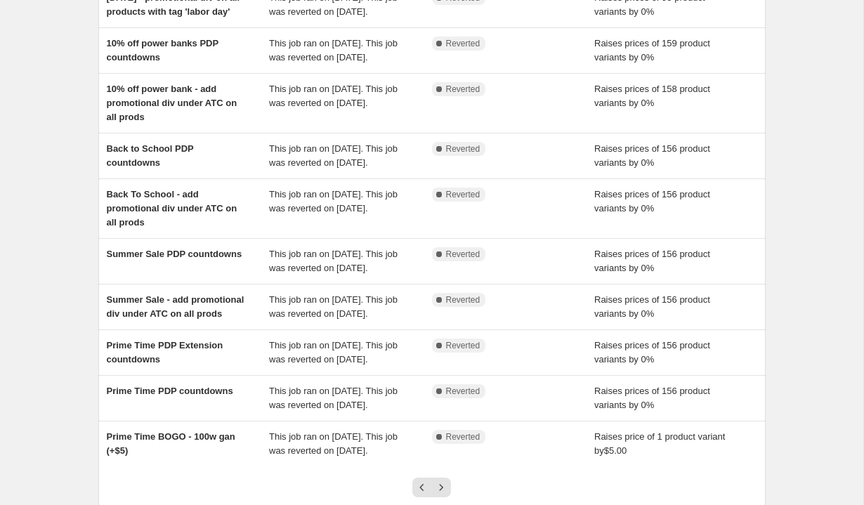
scroll to position [359, 0]
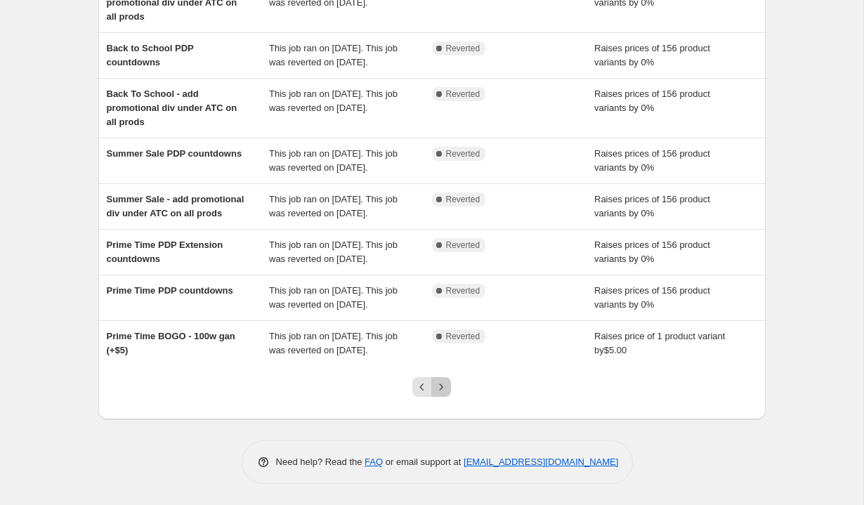
click at [443, 389] on icon "Next" at bounding box center [441, 387] width 14 height 14
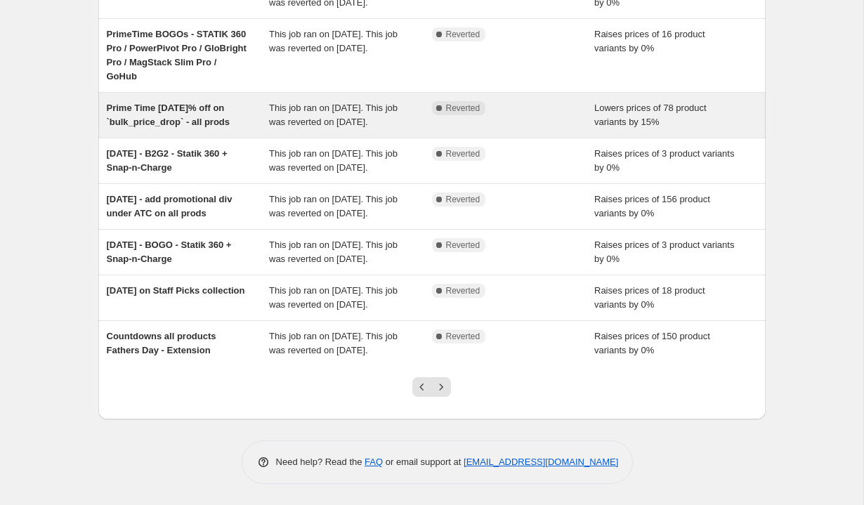
scroll to position [373, 0]
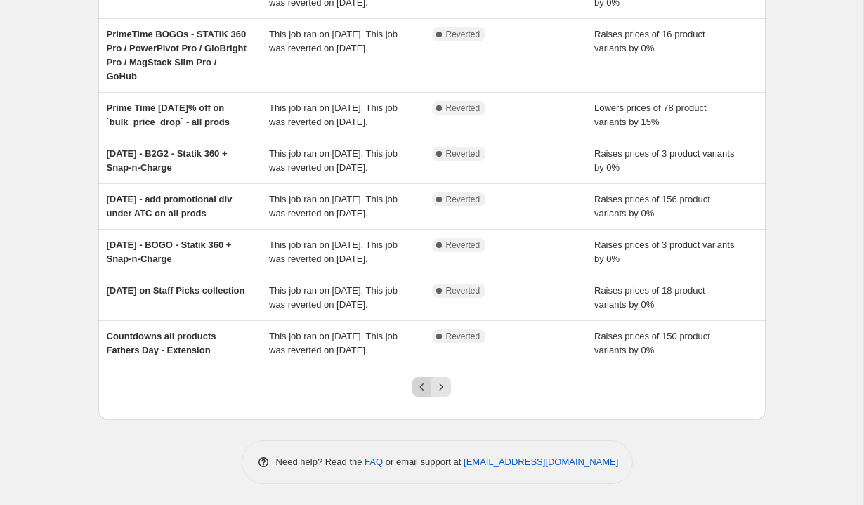
click at [417, 388] on icon "Previous" at bounding box center [422, 387] width 14 height 14
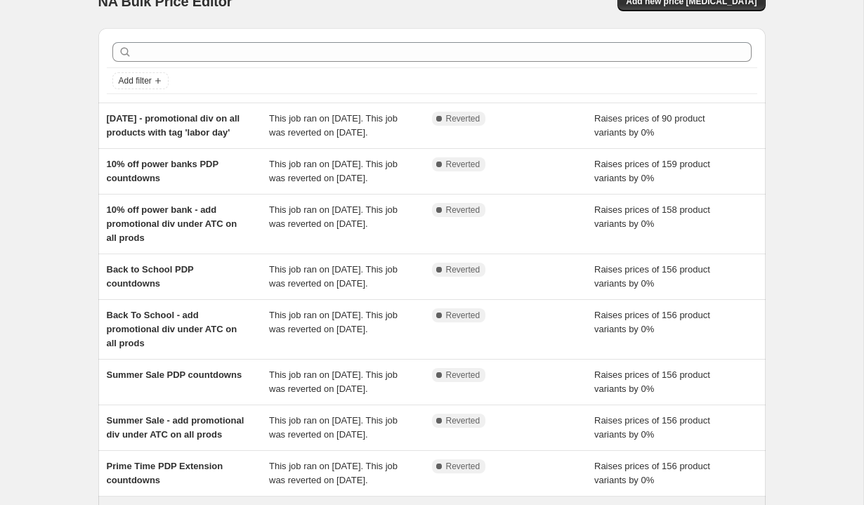
scroll to position [0, 0]
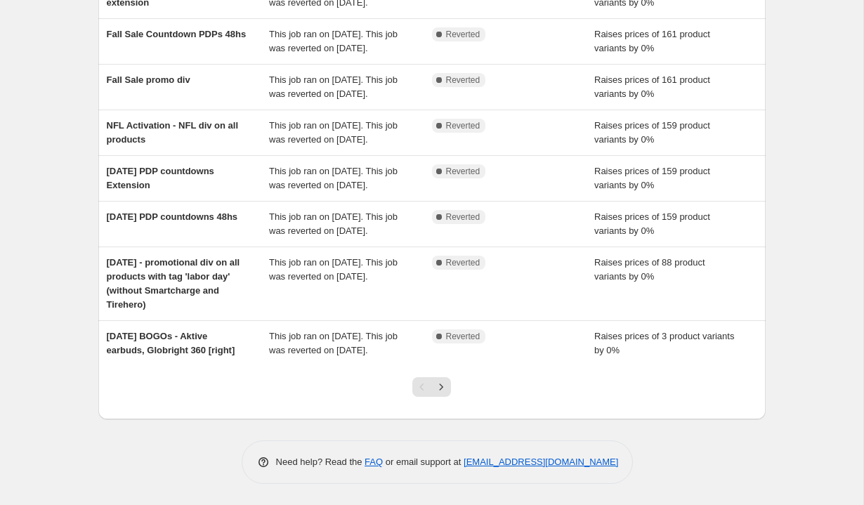
scroll to position [401, 0]
click at [444, 386] on icon "Next" at bounding box center [441, 387] width 14 height 14
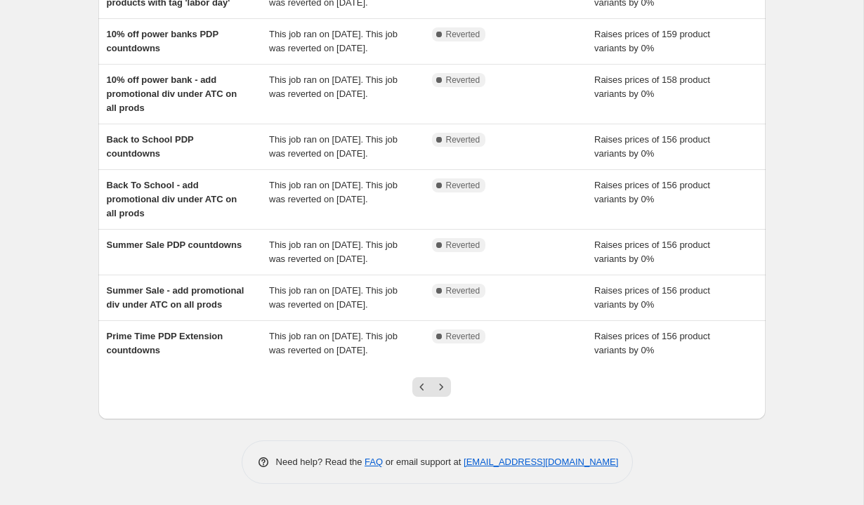
scroll to position [258, 0]
click at [441, 394] on icon "Next" at bounding box center [441, 387] width 14 height 14
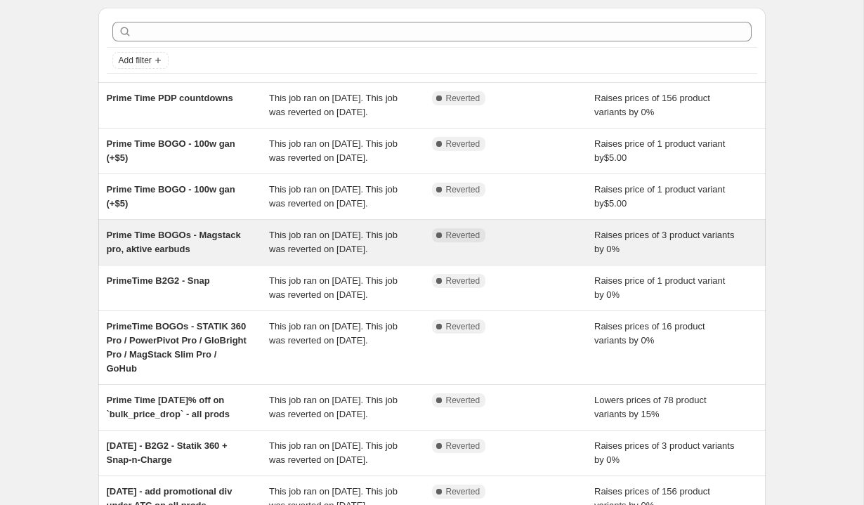
scroll to position [46, 0]
click at [217, 256] on div "Prime Time BOGOs - Magstack pro, aktive earbuds" at bounding box center [188, 242] width 163 height 28
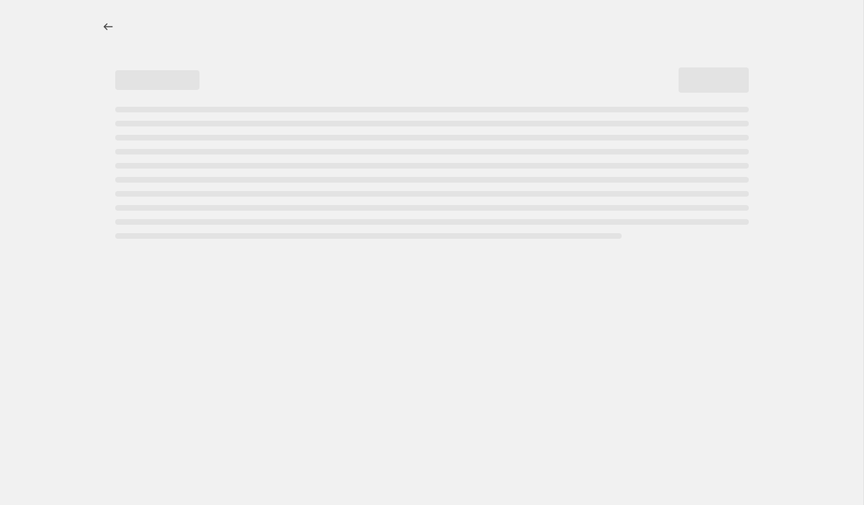
select select "percentage"
select select "no_change"
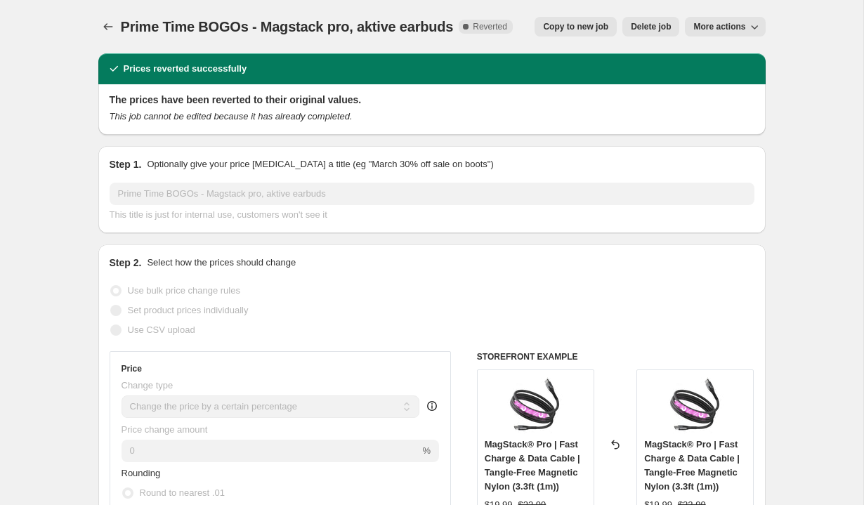
click at [577, 30] on span "Copy to new job" at bounding box center [575, 26] width 65 height 11
select select "percentage"
select select "no_change"
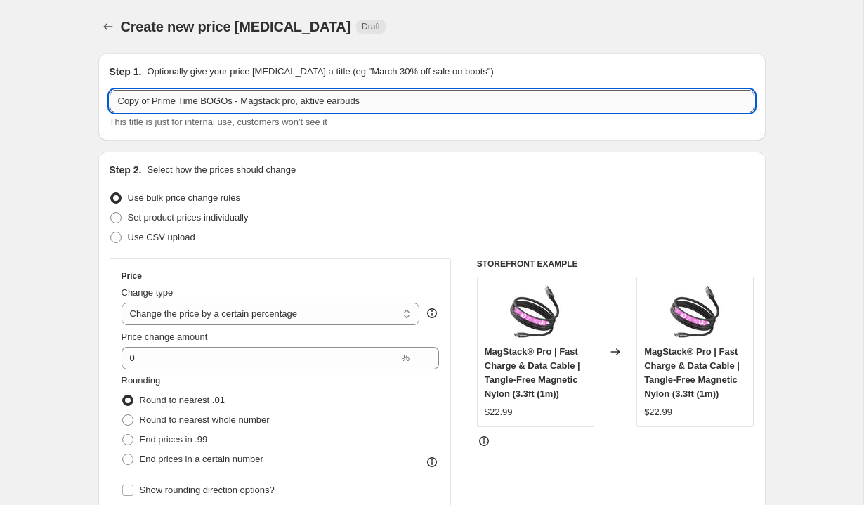
click at [153, 101] on input "Copy of Prime Time BOGOs - Magstack pro, aktive earbuds" at bounding box center [432, 101] width 645 height 22
type input "Prime Time BOGOs - Magstack Slim pro, Hypermount"
click at [342, 242] on div "Use CSV upload" at bounding box center [432, 238] width 645 height 20
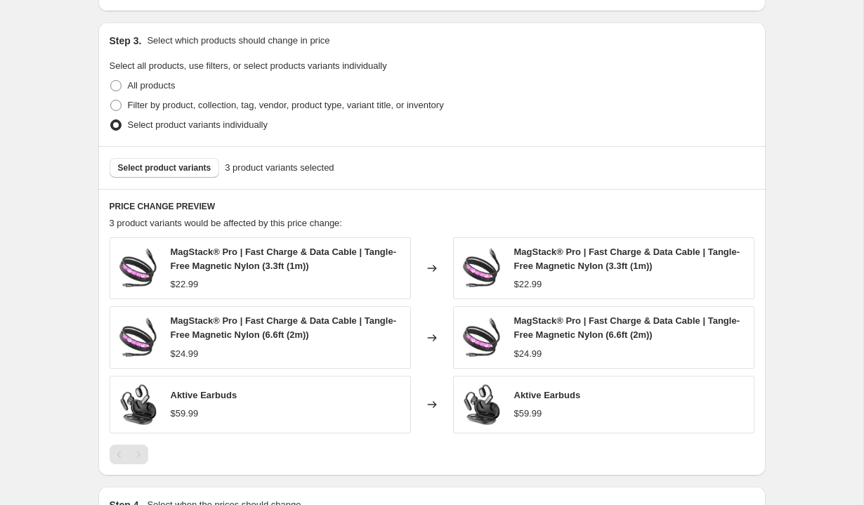
scroll to position [713, 0]
click at [147, 174] on button "Select product variants" at bounding box center [165, 167] width 110 height 20
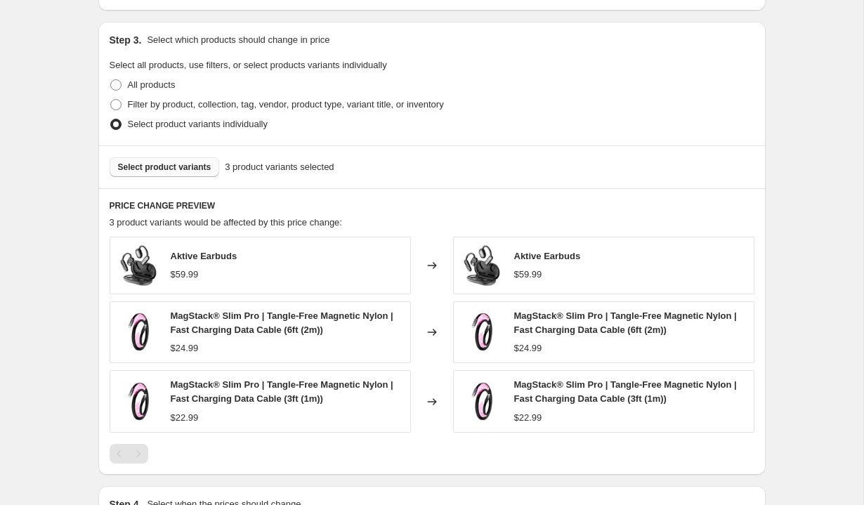
click at [177, 169] on span "Select product variants" at bounding box center [164, 167] width 93 height 11
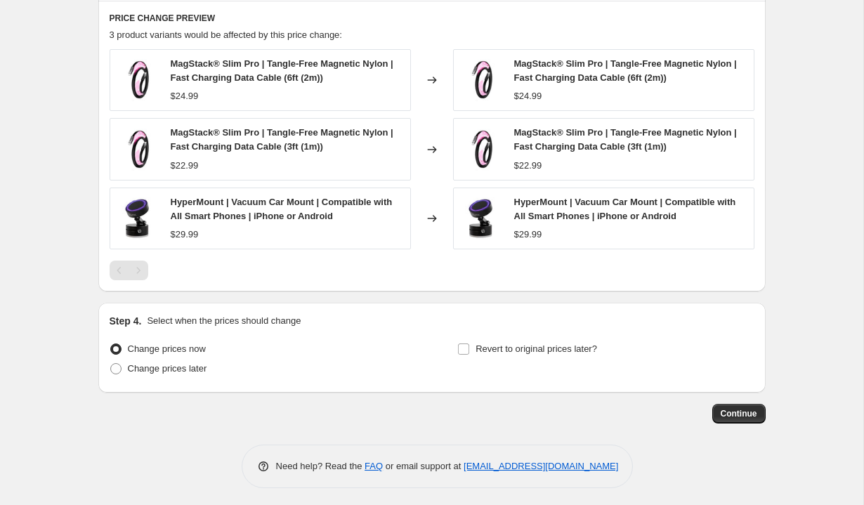
scroll to position [905, 0]
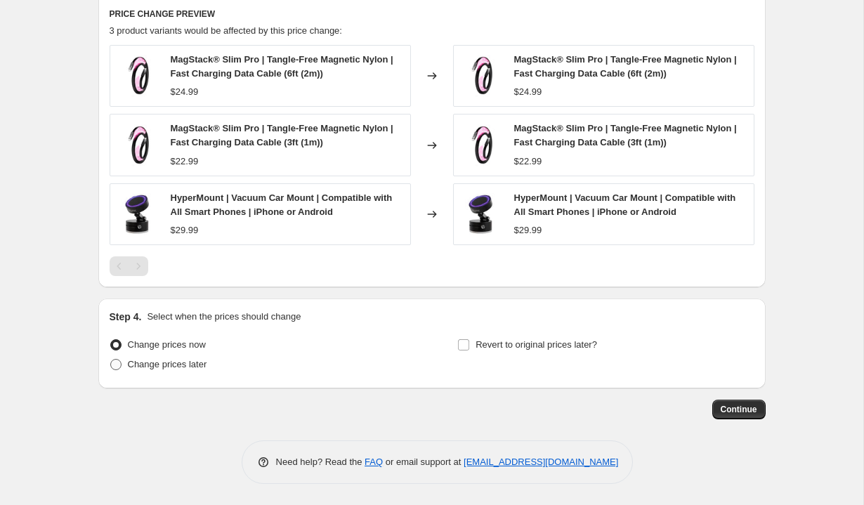
click at [176, 364] on span "Change prices later" at bounding box center [167, 364] width 79 height 11
click at [111, 360] on input "Change prices later" at bounding box center [110, 359] width 1 height 1
radio input "true"
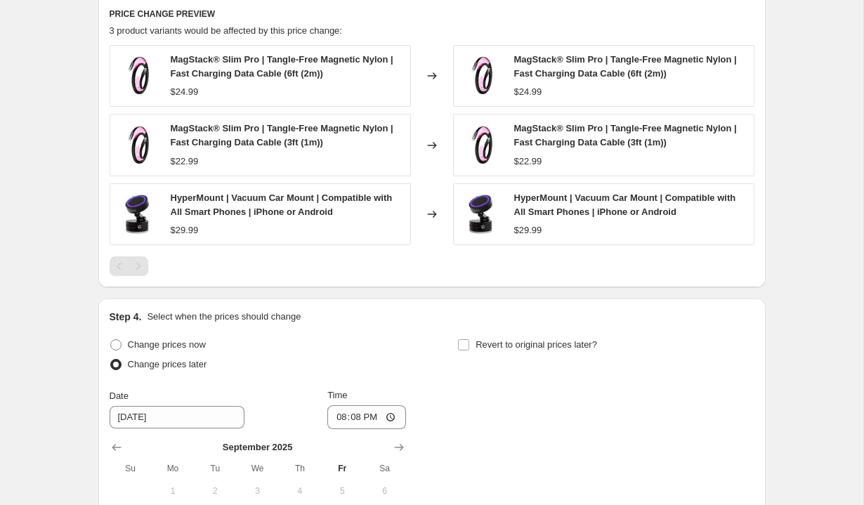
scroll to position [1111, 0]
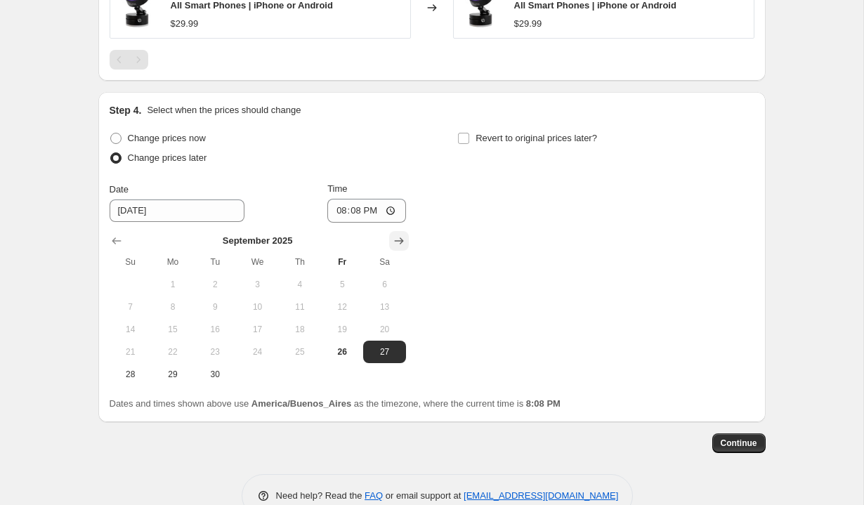
click at [397, 243] on icon "Show next month, October 2025" at bounding box center [399, 241] width 14 height 14
click at [291, 285] on span "2" at bounding box center [299, 284] width 31 height 11
type input "[DATE]"
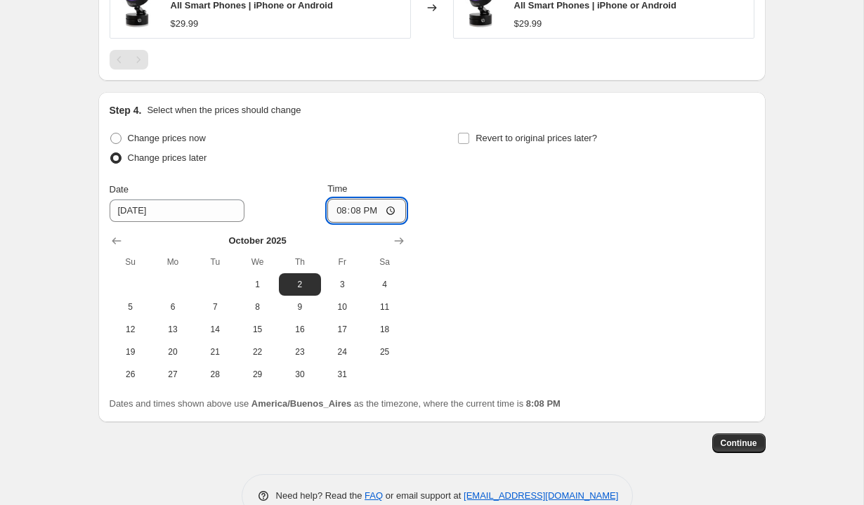
click at [336, 210] on input "20:08" at bounding box center [366, 211] width 79 height 24
click at [352, 209] on input "13:08" at bounding box center [366, 211] width 79 height 24
type input "01:15"
click at [468, 133] on input "Revert to original prices later?" at bounding box center [463, 138] width 11 height 11
checkbox input "true"
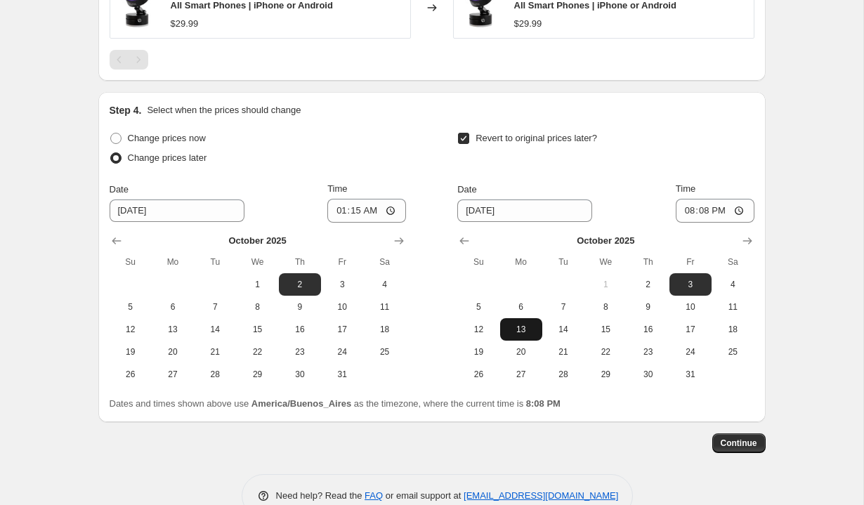
click at [523, 329] on span "13" at bounding box center [521, 329] width 31 height 11
type input "[DATE]"
click at [685, 211] on input "20:08" at bounding box center [715, 211] width 79 height 24
type input "00:45"
click at [739, 176] on div "Revert to original prices later? Date [DATE] Time 00:45 [DATE] Su Mo Tu We Th F…" at bounding box center [605, 257] width 296 height 257
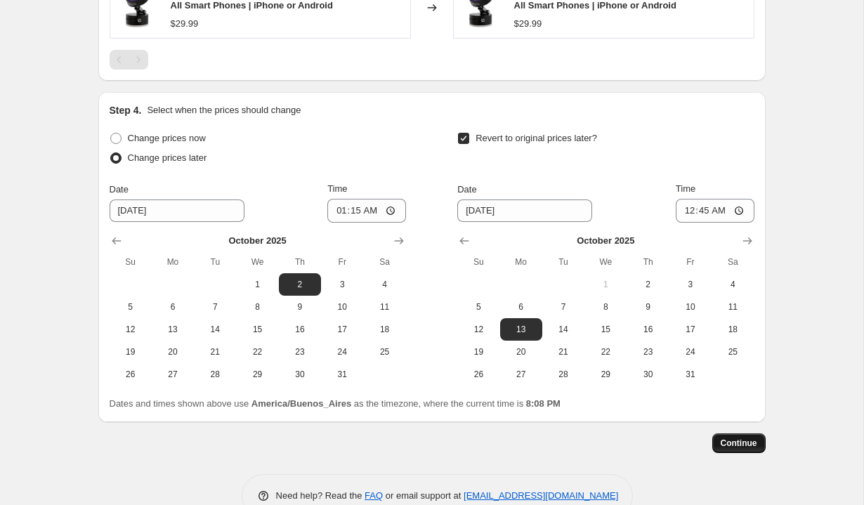
click at [739, 444] on span "Continue" at bounding box center [739, 443] width 37 height 11
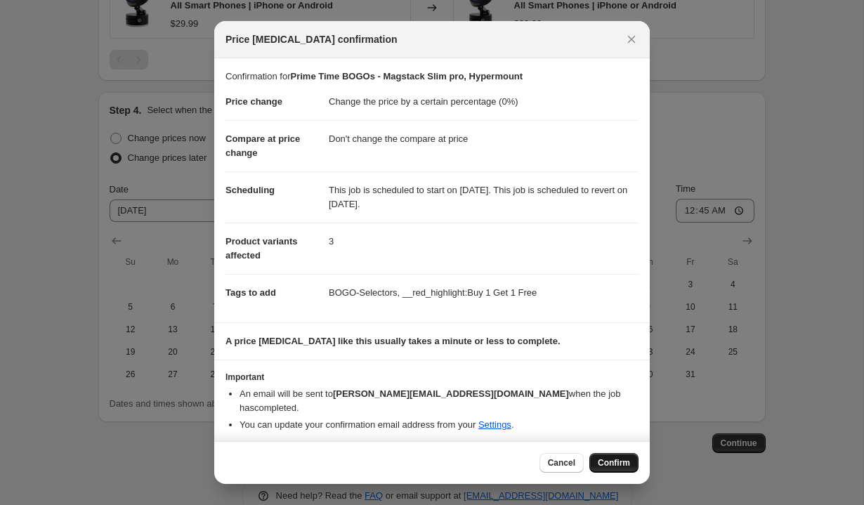
click at [607, 461] on span "Confirm" at bounding box center [614, 462] width 32 height 11
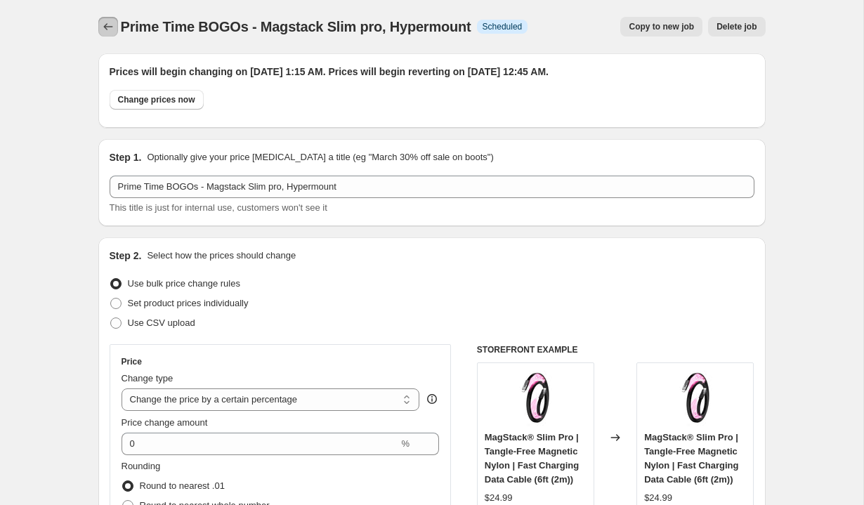
click at [99, 28] on button "Price change jobs" at bounding box center [108, 27] width 20 height 20
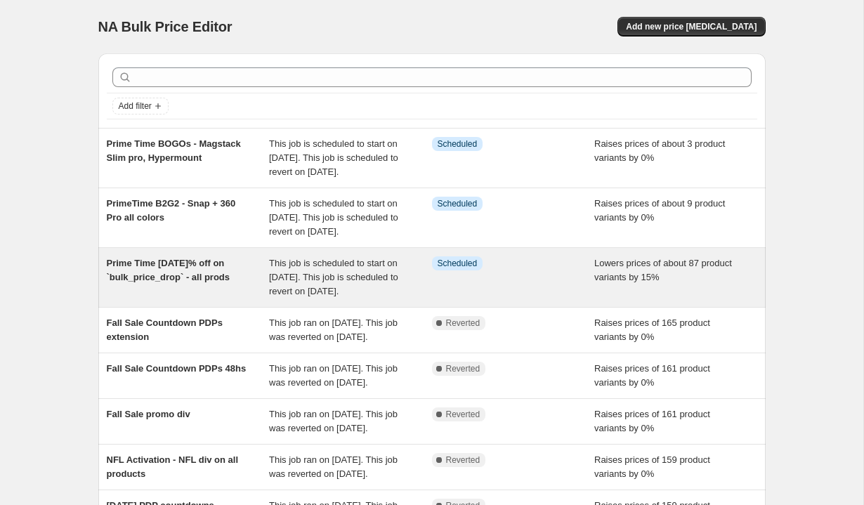
click at [159, 282] on span "Prime Time [DATE]% off on `bulk_price_drop` - all prods" at bounding box center [169, 270] width 124 height 25
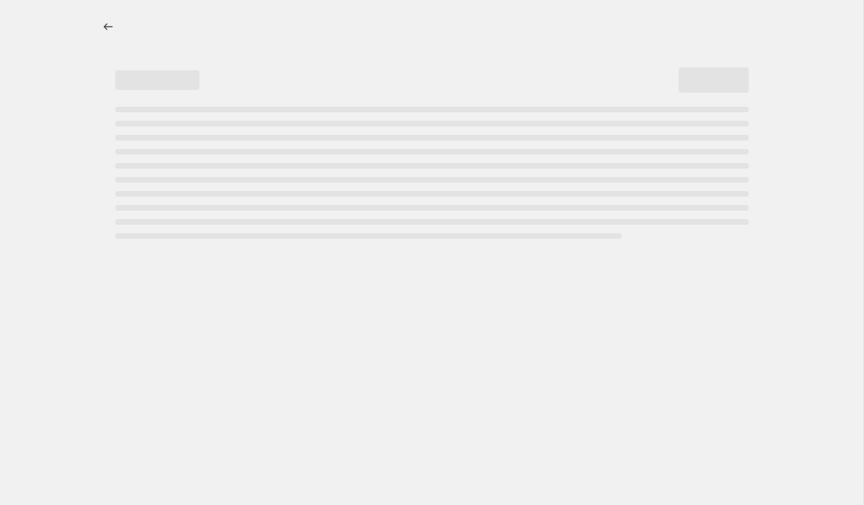
select select "percentage"
select select "tag"
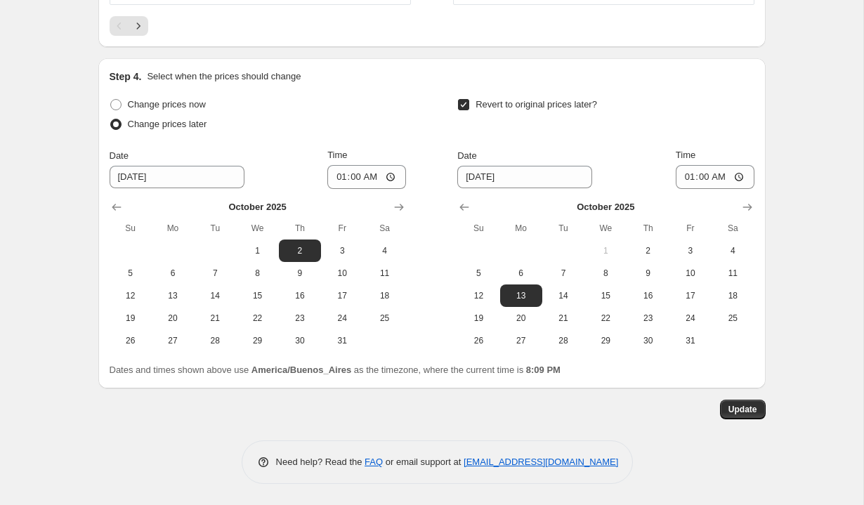
scroll to position [1461, 0]
click at [751, 419] on button "Update" at bounding box center [743, 410] width 46 height 20
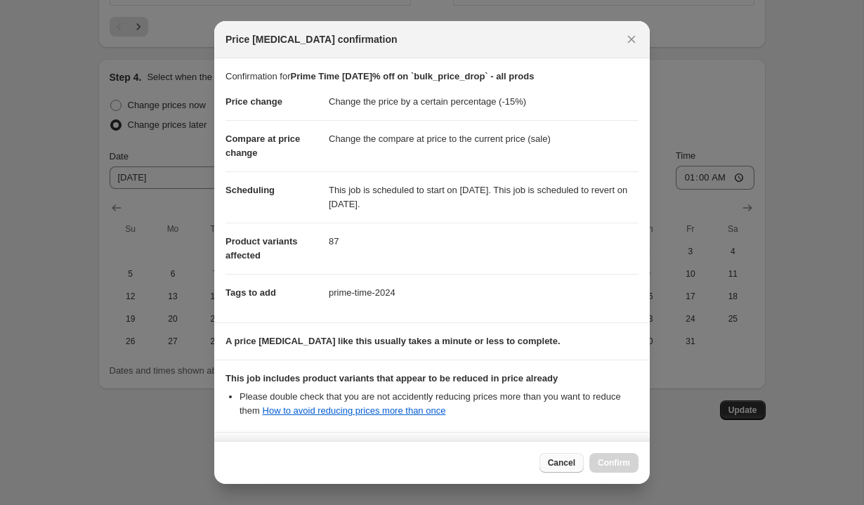
click at [561, 463] on span "Cancel" at bounding box center [561, 462] width 27 height 11
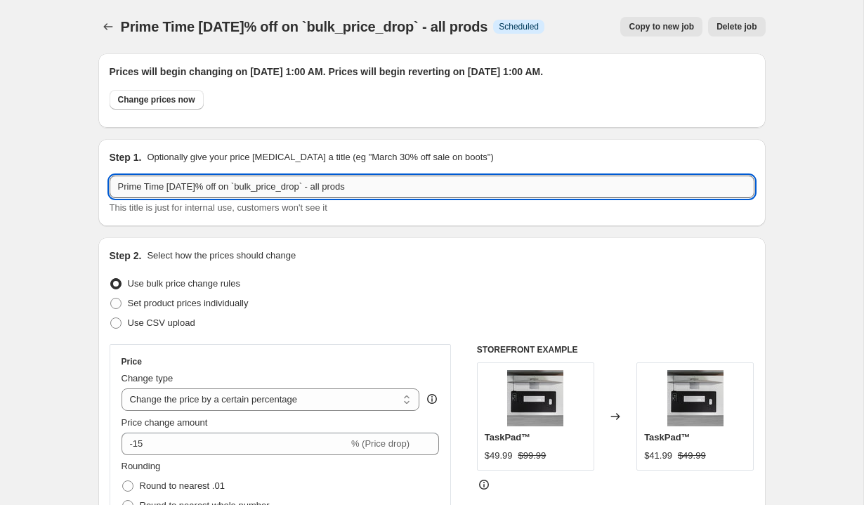
click at [414, 196] on input "Prime Time [DATE]% off on `bulk_price_drop` - all prods" at bounding box center [432, 187] width 645 height 22
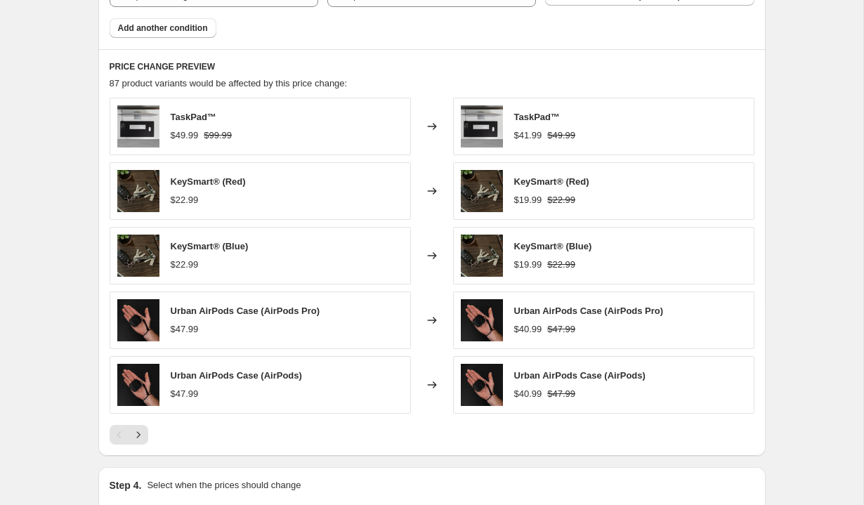
scroll to position [1411, 0]
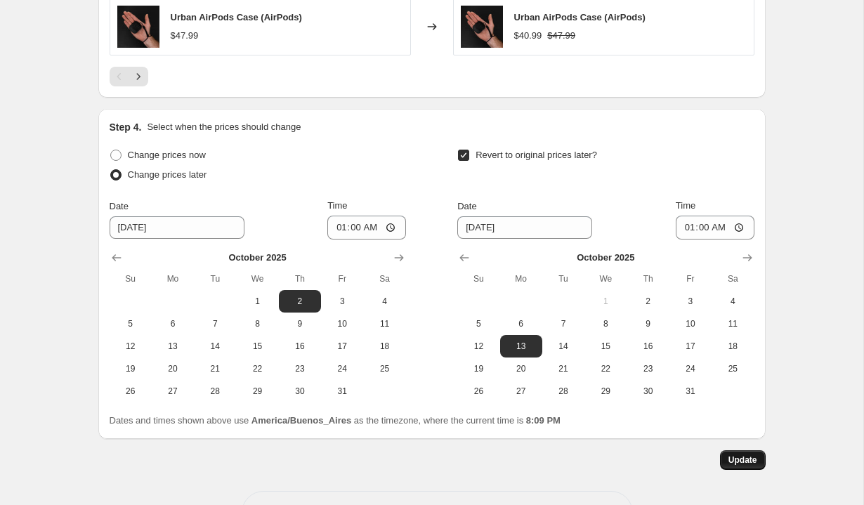
click at [732, 464] on span "Update" at bounding box center [742, 459] width 29 height 11
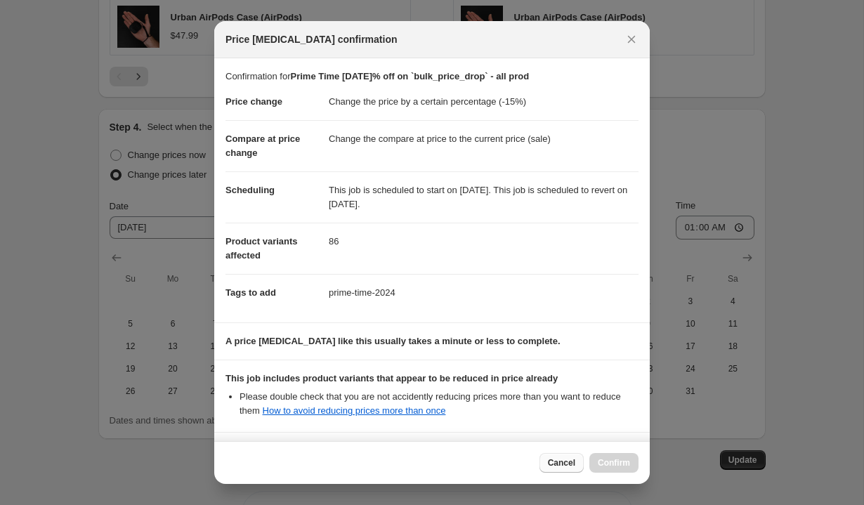
click at [556, 461] on span "Cancel" at bounding box center [561, 462] width 27 height 11
type input "Prime Time [DATE]% off on `bulk_price_drop` - all prods"
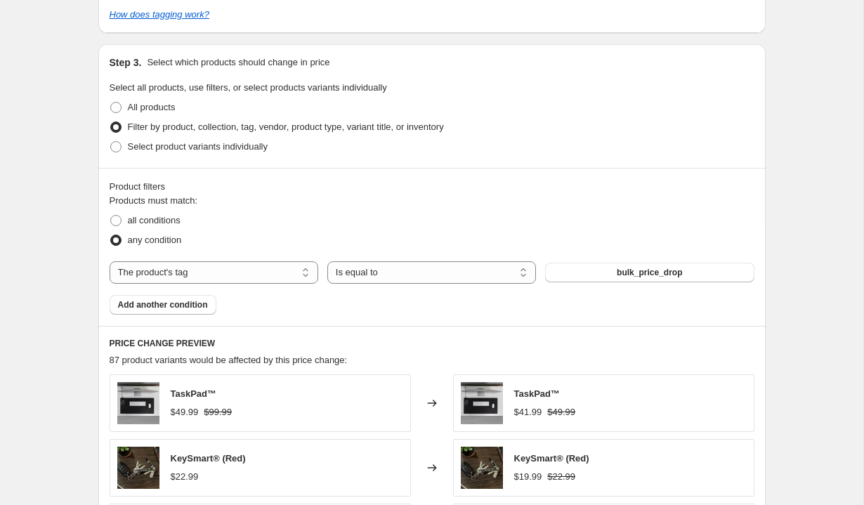
scroll to position [775, 0]
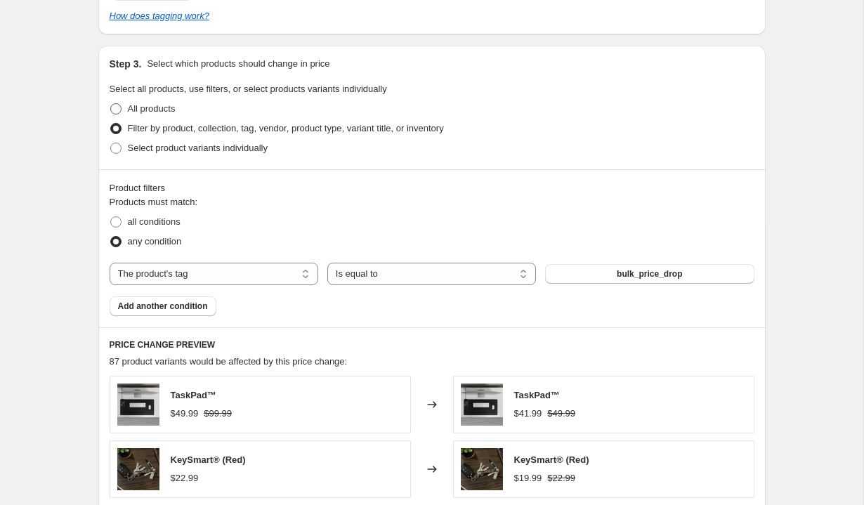
click at [157, 107] on span "All products" at bounding box center [152, 108] width 48 height 11
click at [111, 104] on input "All products" at bounding box center [110, 103] width 1 height 1
radio input "true"
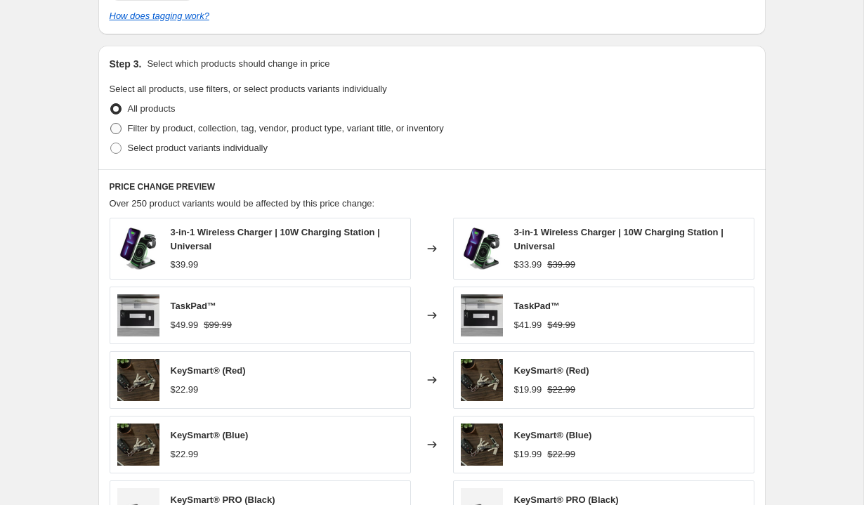
click at [152, 127] on span "Filter by product, collection, tag, vendor, product type, variant title, or inv…" at bounding box center [286, 128] width 316 height 11
click at [111, 124] on input "Filter by product, collection, tag, vendor, product type, variant title, or inv…" at bounding box center [110, 123] width 1 height 1
radio input "true"
select select "tag"
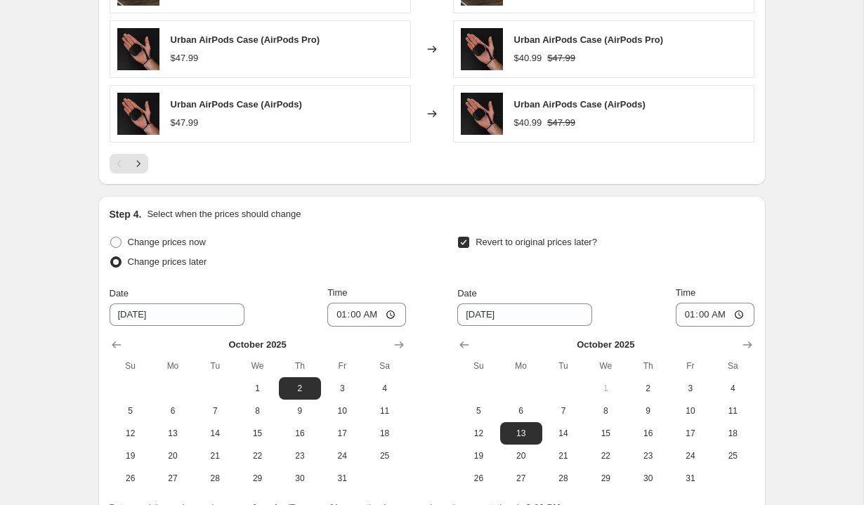
scroll to position [1461, 0]
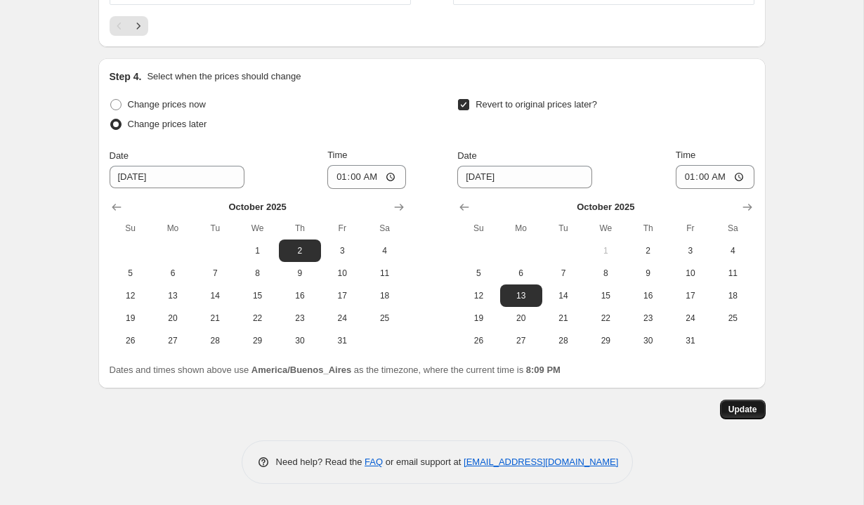
click at [735, 411] on span "Update" at bounding box center [742, 409] width 29 height 11
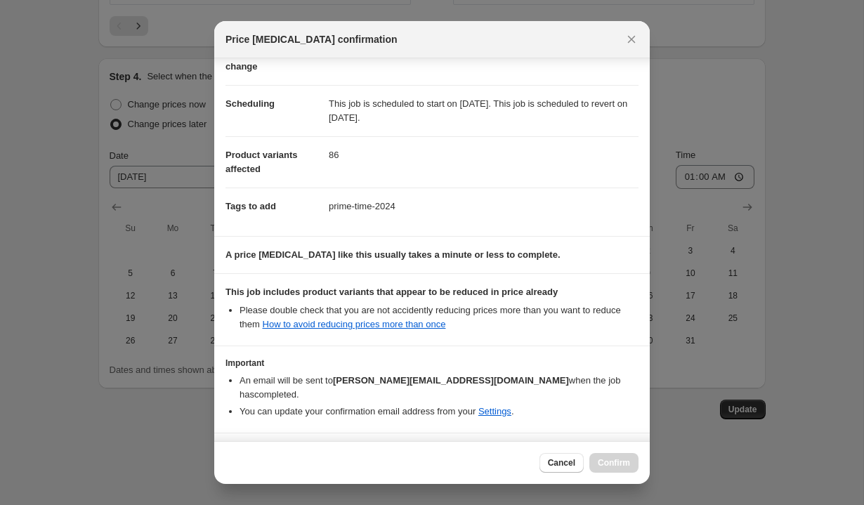
scroll to position [121, 0]
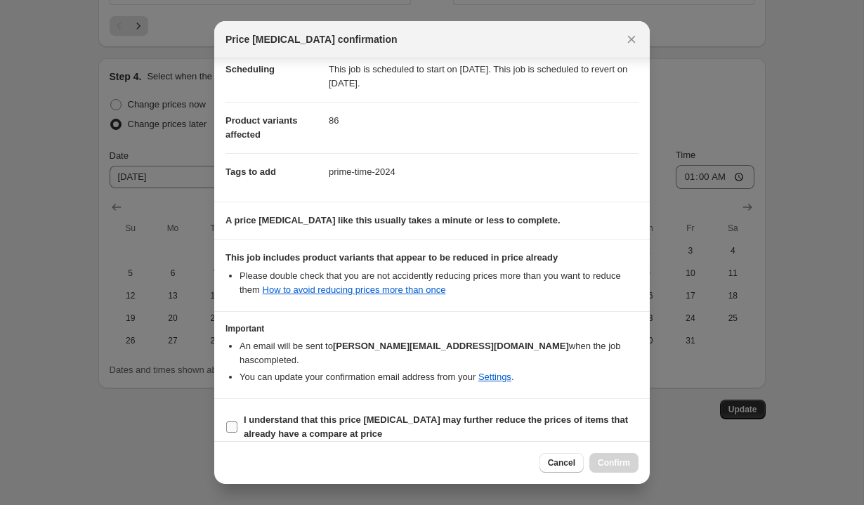
click at [284, 414] on b "I understand that this price [MEDICAL_DATA] may further reduce the prices of it…" at bounding box center [436, 426] width 384 height 25
click at [237, 421] on input "I understand that this price [MEDICAL_DATA] may further reduce the prices of it…" at bounding box center [231, 426] width 11 height 11
checkbox input "true"
click at [605, 462] on span "Confirm" at bounding box center [614, 462] width 32 height 11
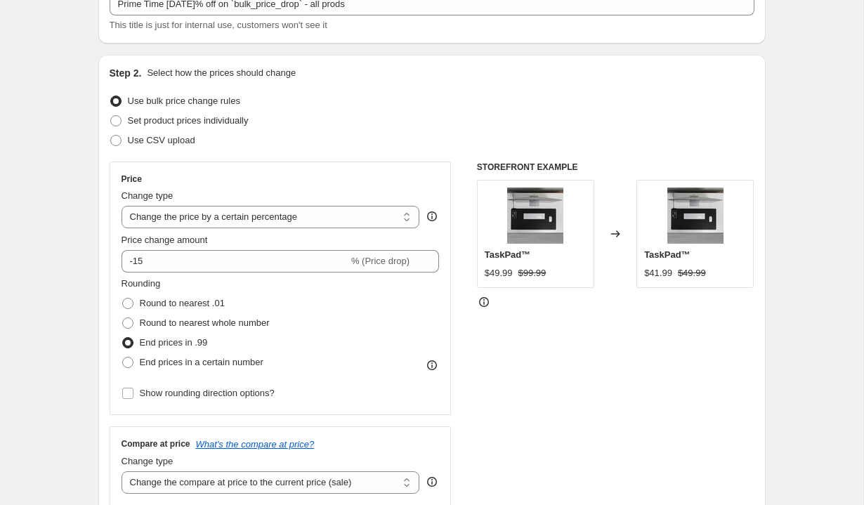
scroll to position [0, 0]
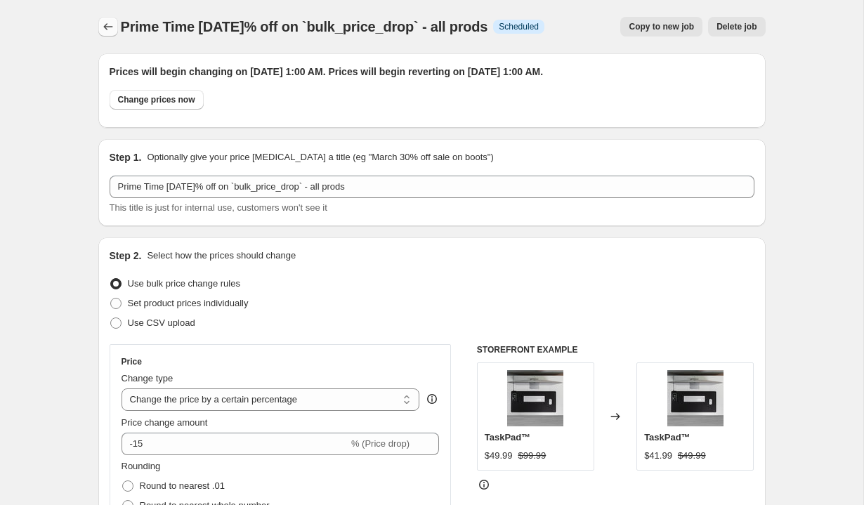
click at [110, 26] on icon "Price change jobs" at bounding box center [108, 27] width 14 height 14
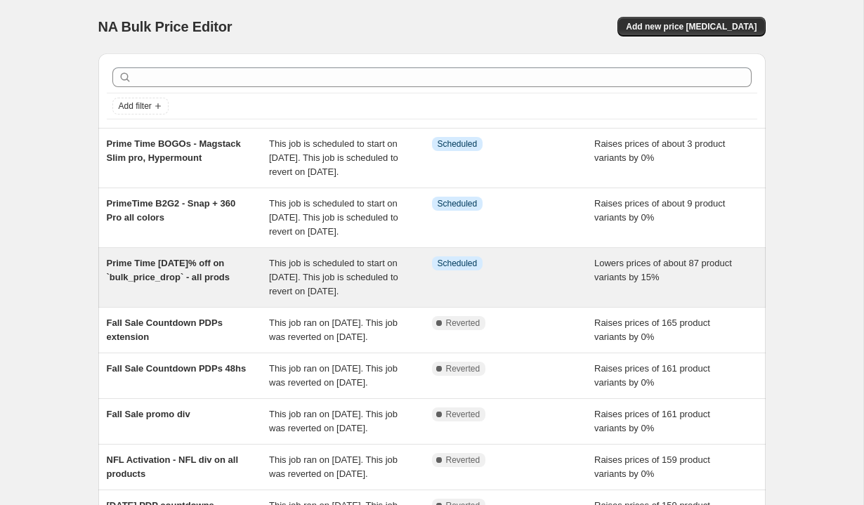
click at [319, 296] on span "This job is scheduled to start on [DATE]. This job is scheduled to revert on [D…" at bounding box center [333, 277] width 129 height 39
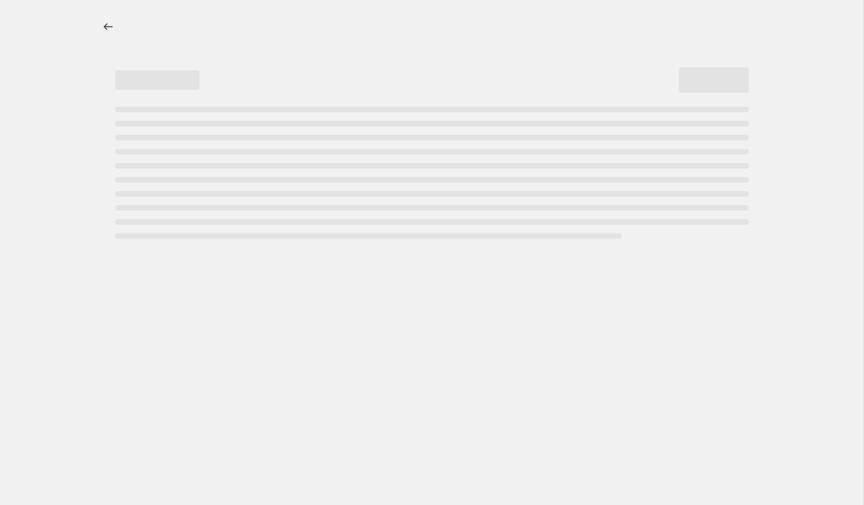
select select "percentage"
select select "tag"
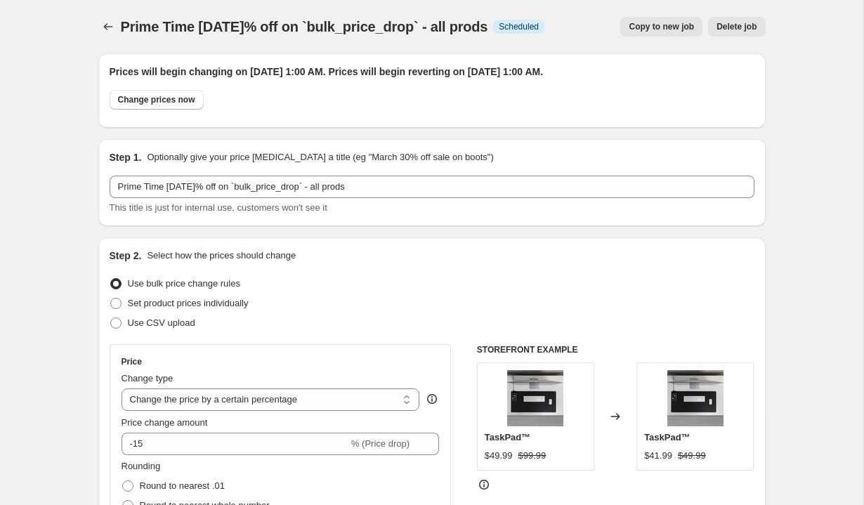
click at [674, 30] on span "Copy to new job" at bounding box center [661, 26] width 65 height 11
select select "percentage"
select select "tag"
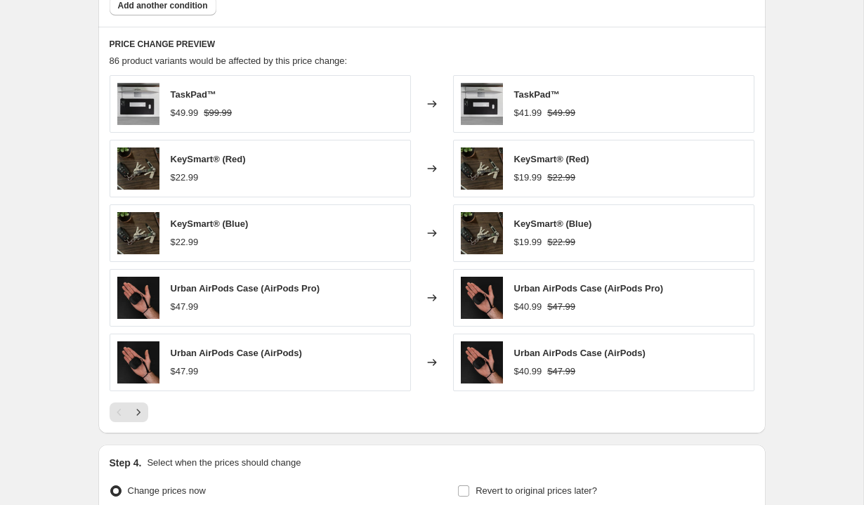
scroll to position [1136, 0]
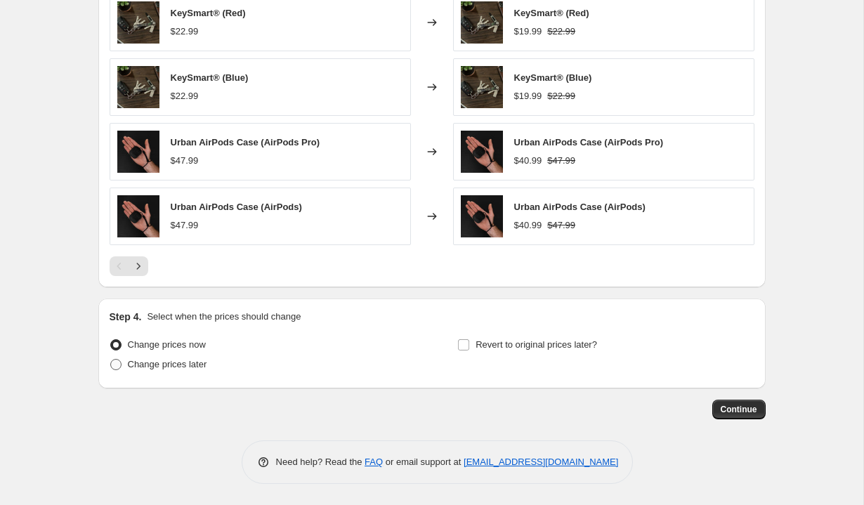
click at [136, 367] on span "Change prices later" at bounding box center [167, 364] width 79 height 11
click at [111, 360] on input "Change prices later" at bounding box center [110, 359] width 1 height 1
radio input "true"
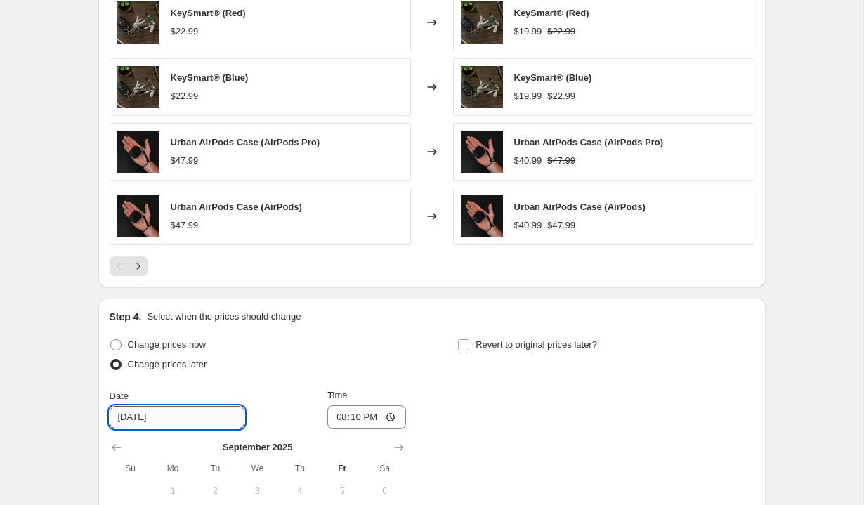
click at [124, 417] on input "[DATE]" at bounding box center [177, 417] width 135 height 22
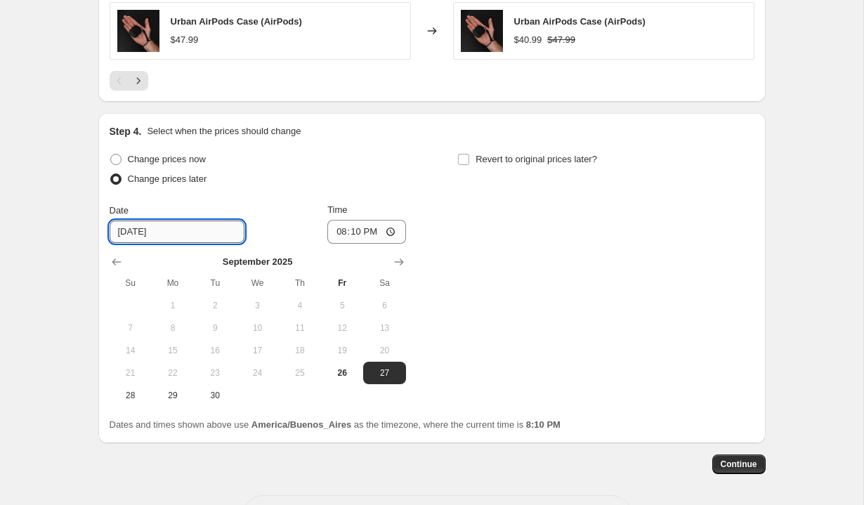
scroll to position [1376, 0]
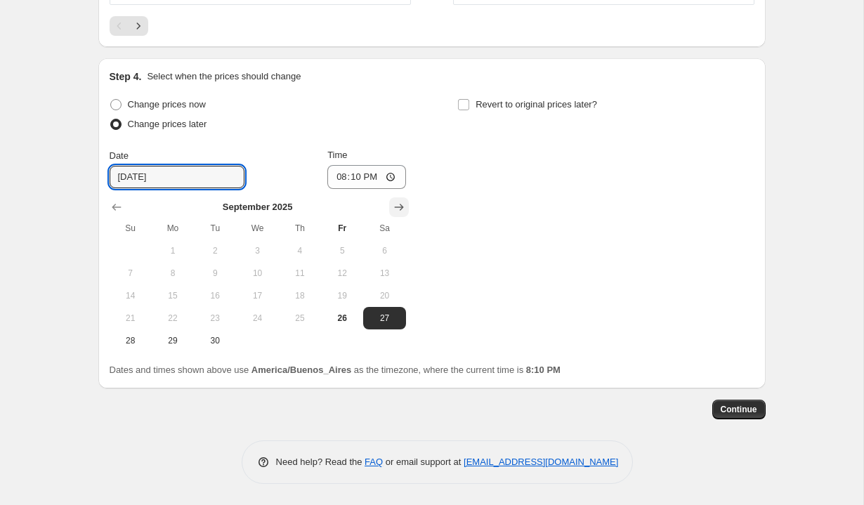
click at [402, 207] on icon "Show next month, October 2025" at bounding box center [398, 207] width 9 height 7
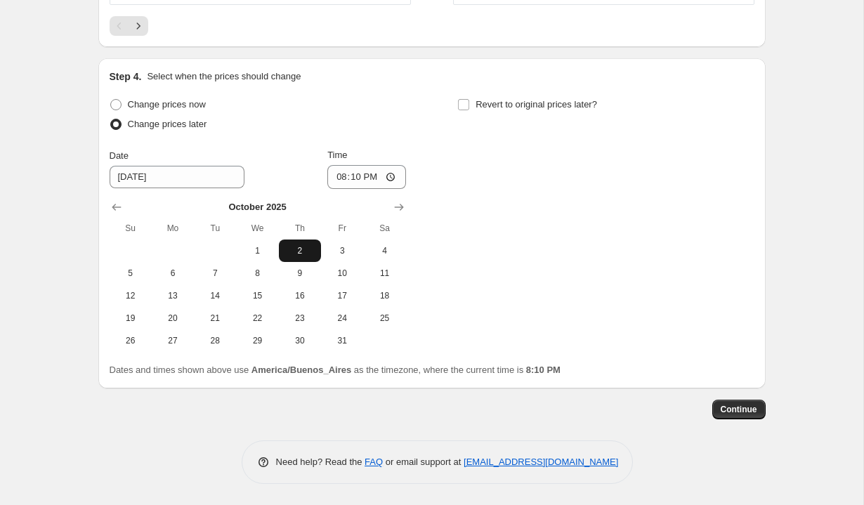
click at [298, 252] on span "2" at bounding box center [299, 250] width 31 height 11
type input "[DATE]"
click at [340, 174] on input "20:10" at bounding box center [366, 177] width 79 height 24
click at [351, 176] on input "13:10" at bounding box center [366, 177] width 79 height 24
click at [366, 176] on input "13:00" at bounding box center [366, 177] width 79 height 24
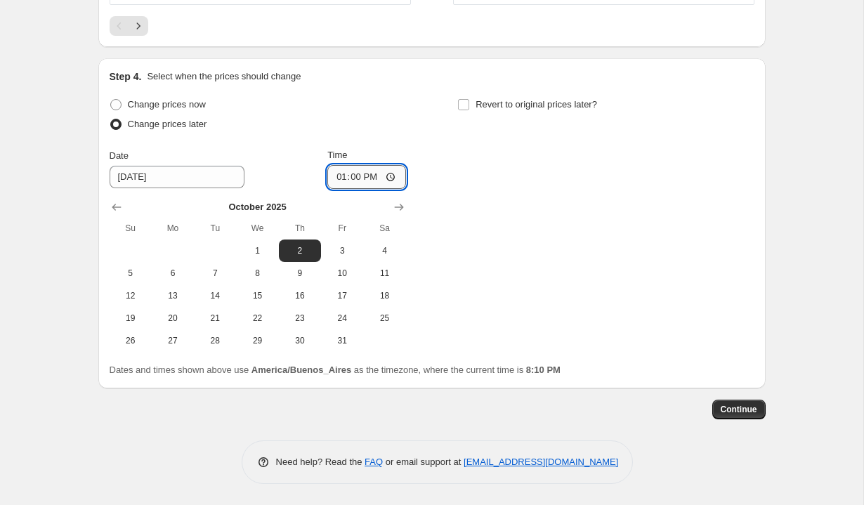
type input "01:00"
click at [476, 103] on span "Revert to original prices later?" at bounding box center [535, 104] width 121 height 11
click at [469, 103] on input "Revert to original prices later?" at bounding box center [463, 104] width 11 height 11
checkbox input "true"
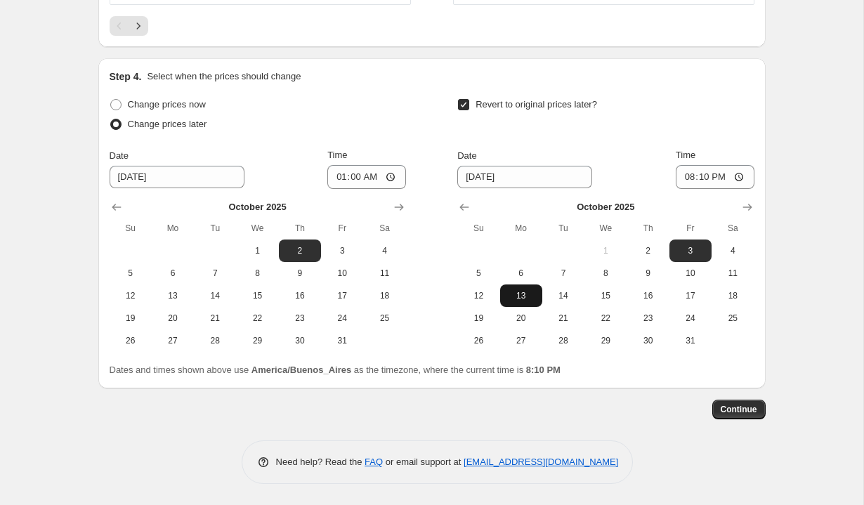
click at [518, 303] on button "13" at bounding box center [521, 295] width 42 height 22
type input "[DATE]"
click at [683, 176] on input "20:10" at bounding box center [715, 177] width 79 height 24
click at [697, 176] on input "13:10" at bounding box center [715, 177] width 79 height 24
type input "01:00"
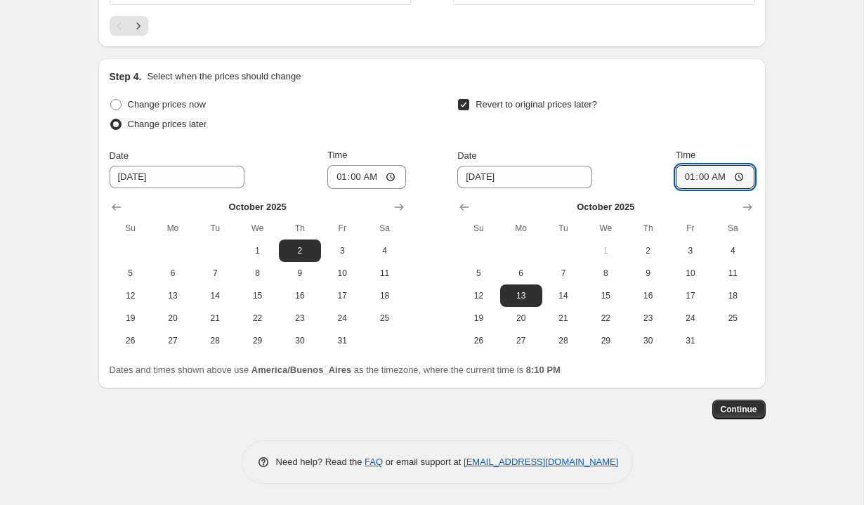
click at [733, 143] on div "Revert to original prices later? Date [DATE] Time 01:00 [DATE] Su Mo Tu We Th F…" at bounding box center [605, 223] width 296 height 257
click at [747, 412] on span "Continue" at bounding box center [739, 409] width 37 height 11
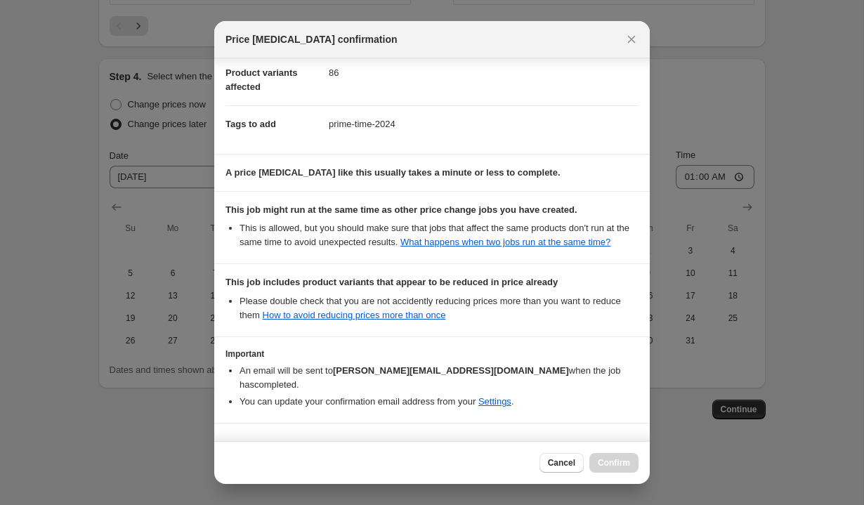
scroll to position [221, 0]
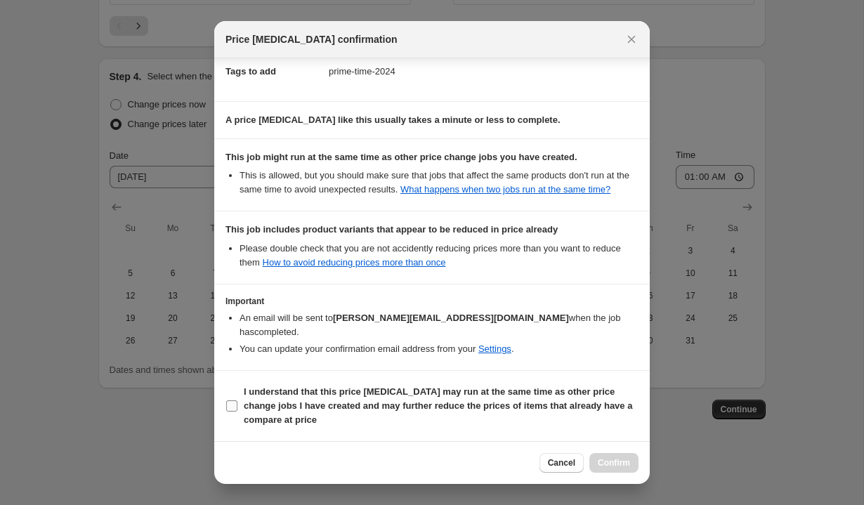
click at [282, 396] on b "I understand that this price [MEDICAL_DATA] may run at the same time as other p…" at bounding box center [438, 405] width 388 height 39
click at [237, 400] on input "I understand that this price [MEDICAL_DATA] may run at the same time as other p…" at bounding box center [231, 405] width 11 height 11
checkbox input "true"
click at [616, 463] on span "Confirm" at bounding box center [614, 462] width 32 height 11
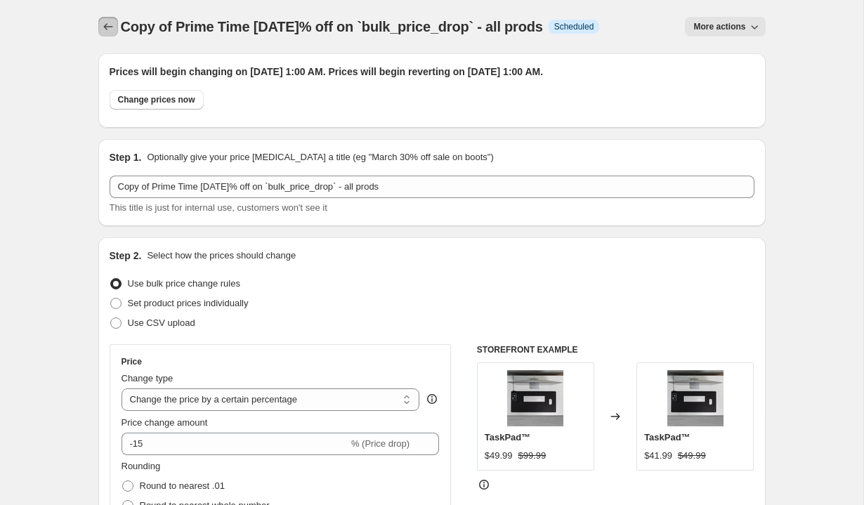
click at [105, 27] on icon "Price change jobs" at bounding box center [108, 27] width 14 height 14
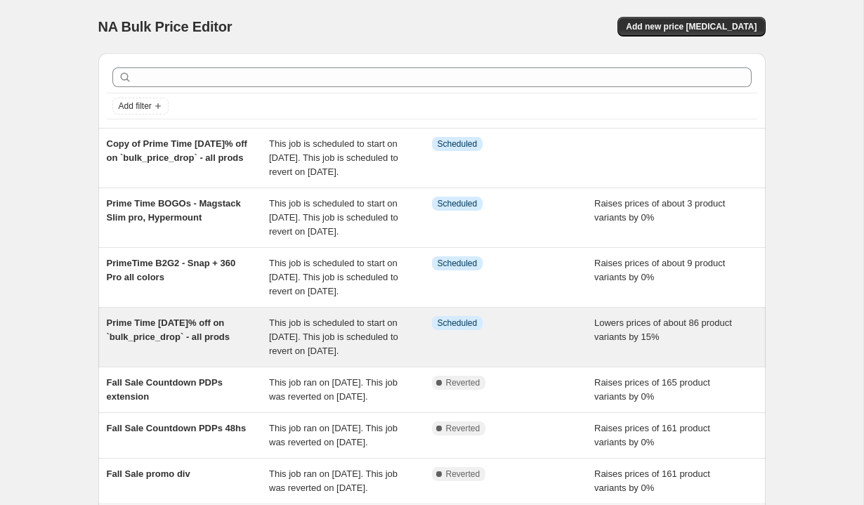
click at [264, 358] on div "Prime Time [DATE]% off on `bulk_price_drop` - all prods" at bounding box center [188, 337] width 163 height 42
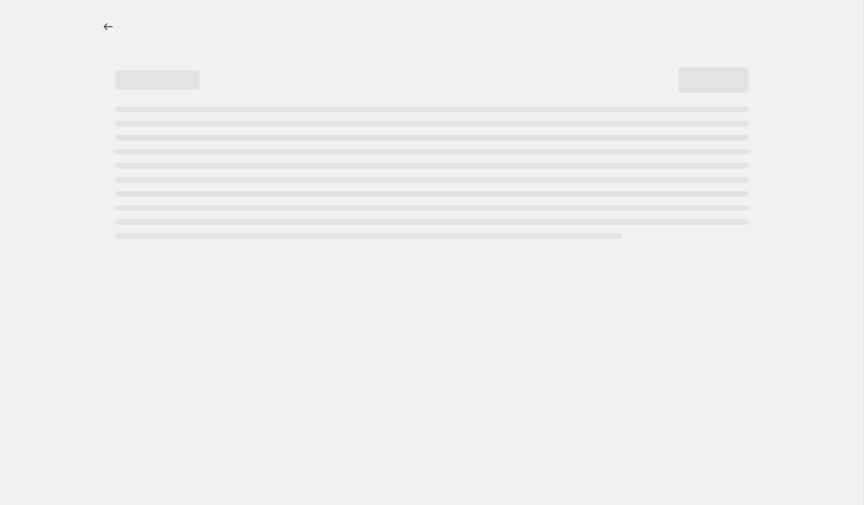
select select "percentage"
select select "tag"
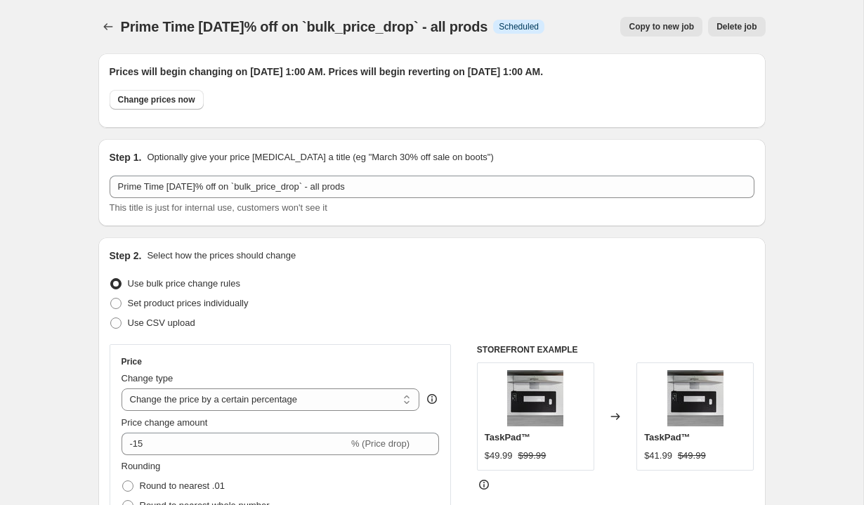
click at [747, 33] on button "Delete job" at bounding box center [736, 27] width 57 height 20
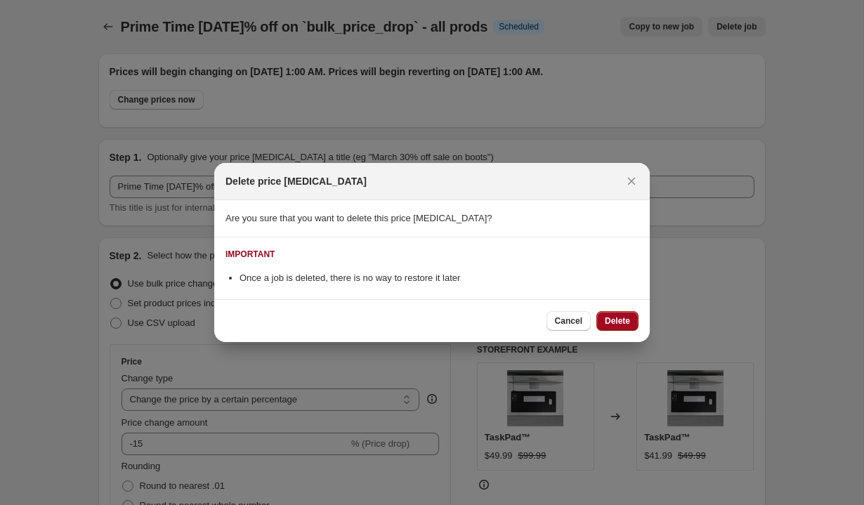
click at [614, 320] on span "Delete" at bounding box center [617, 320] width 25 height 11
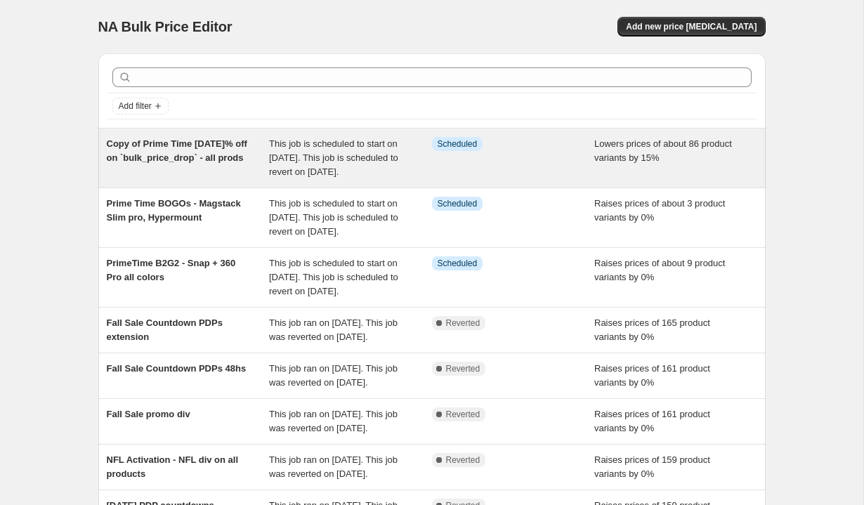
click at [200, 159] on span "Copy of Prime Time [DATE]% off on `bulk_price_drop` - all prods" at bounding box center [177, 150] width 140 height 25
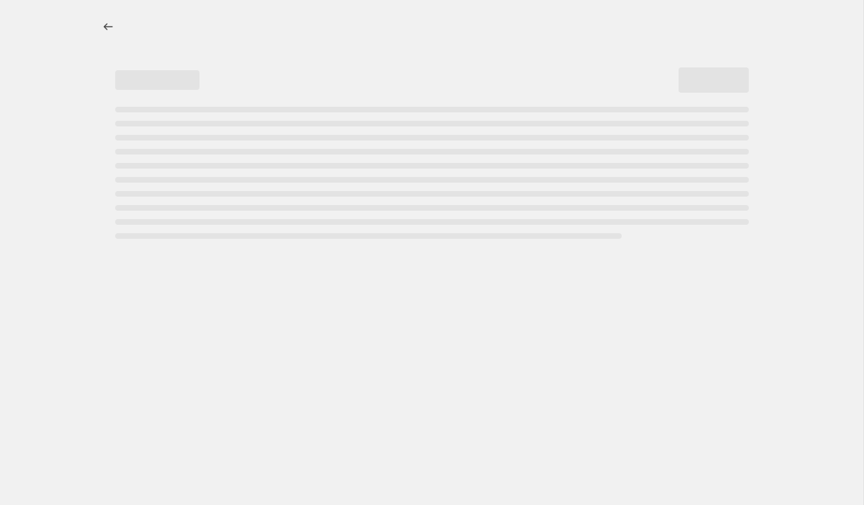
select select "percentage"
select select "tag"
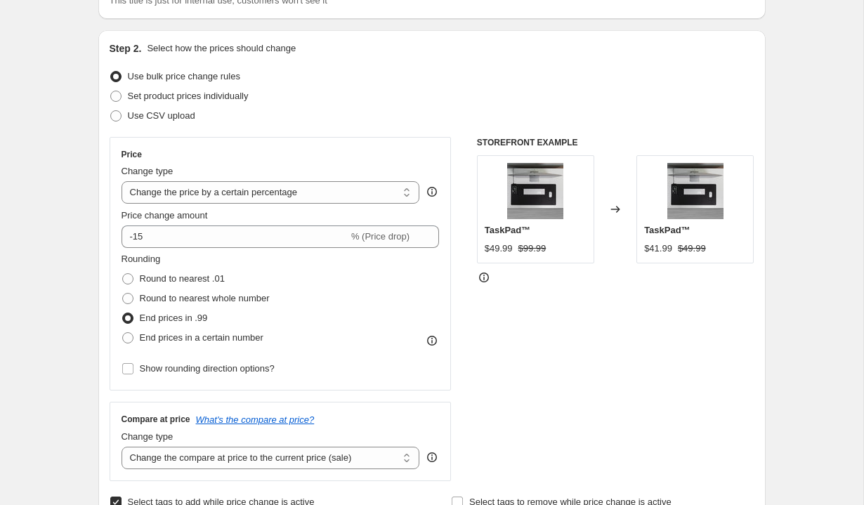
scroll to position [39, 0]
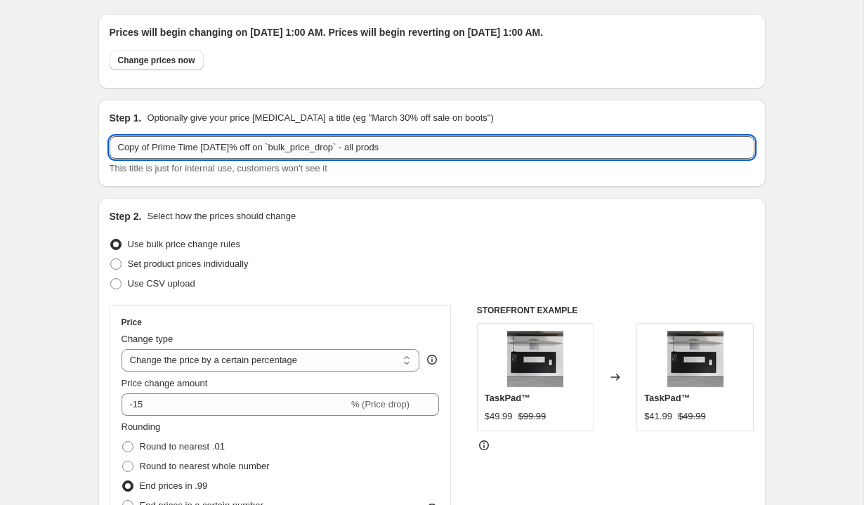
click at [480, 150] on input "Copy of Prime Time [DATE]% off on `bulk_price_drop` - all prods" at bounding box center [432, 147] width 645 height 22
type input "Copy of Prime Time [DATE]% off on `bulk_price_drop` - all prod"
click at [517, 176] on div "Step 1. Optionally give your price [MEDICAL_DATA] a title (eg "March 30% off sa…" at bounding box center [431, 143] width 667 height 87
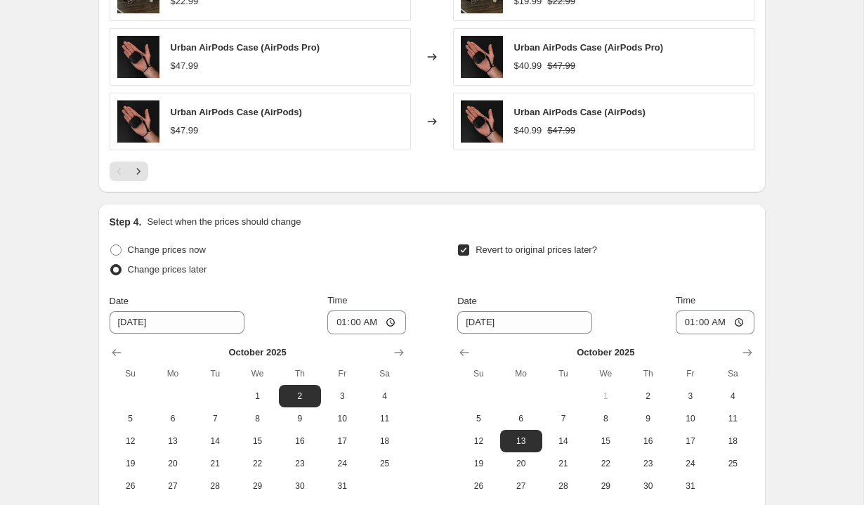
scroll to position [1390, 0]
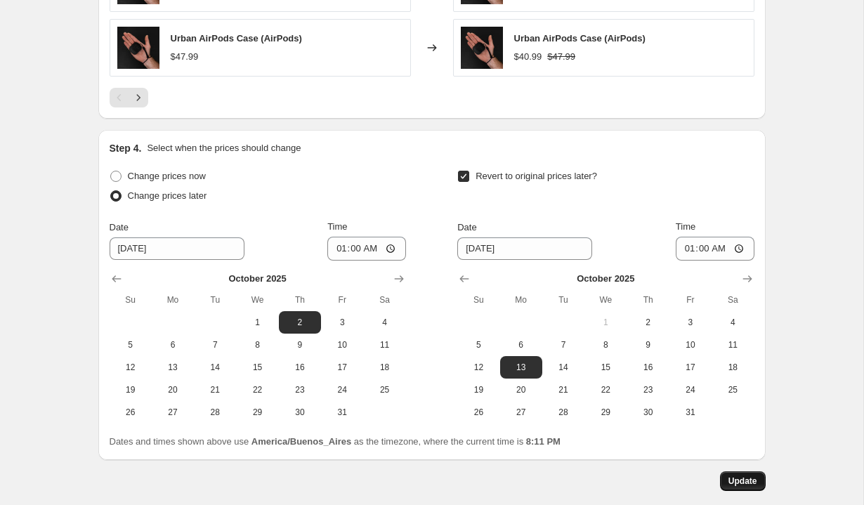
click at [742, 487] on button "Update" at bounding box center [743, 481] width 46 height 20
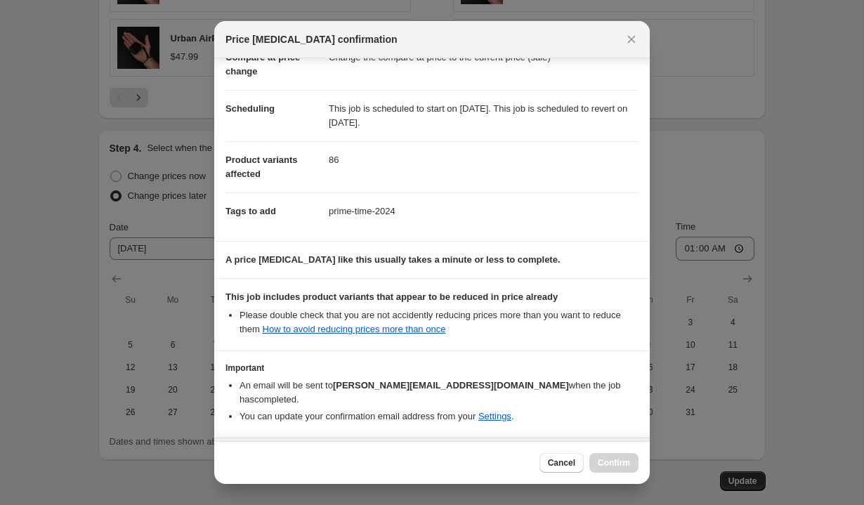
scroll to position [121, 0]
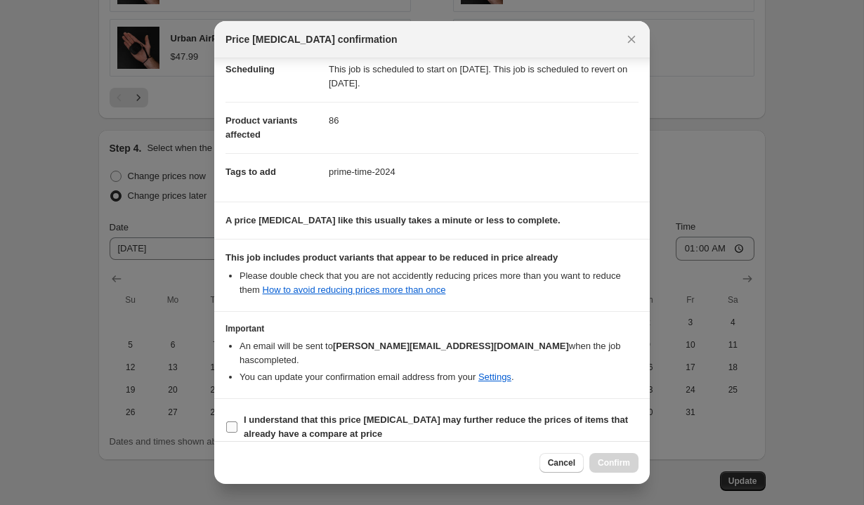
click at [343, 422] on b "I understand that this price [MEDICAL_DATA] may further reduce the prices of it…" at bounding box center [436, 426] width 384 height 25
click at [237, 422] on input "I understand that this price [MEDICAL_DATA] may further reduce the prices of it…" at bounding box center [231, 426] width 11 height 11
checkbox input "true"
click at [607, 464] on span "Confirm" at bounding box center [614, 462] width 32 height 11
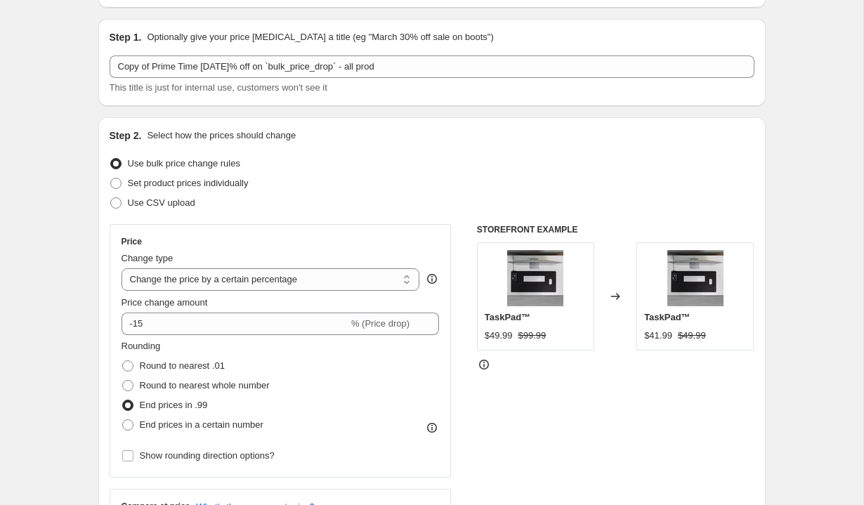
scroll to position [0, 0]
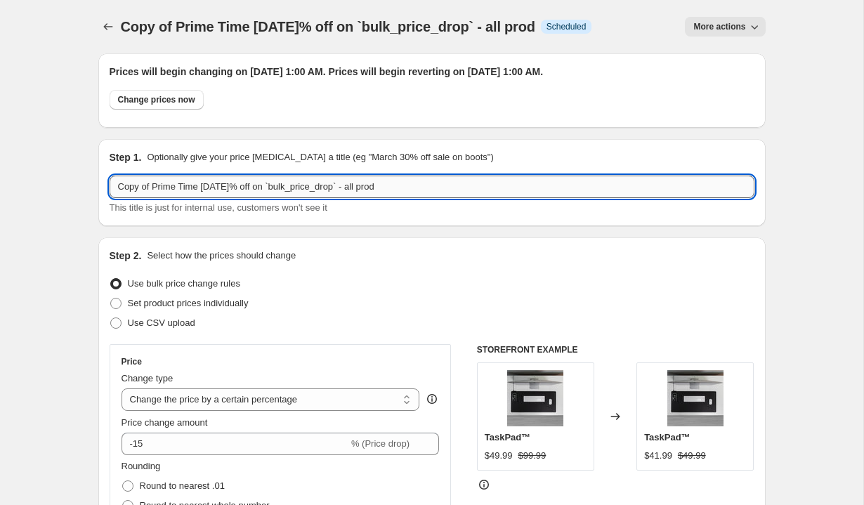
click at [152, 187] on input "Copy of Prime Time [DATE]% off on `bulk_price_drop` - all prod" at bounding box center [432, 187] width 645 height 22
type input "Prime Time [DATE]% off on `bulk_price_drop` - all prod"
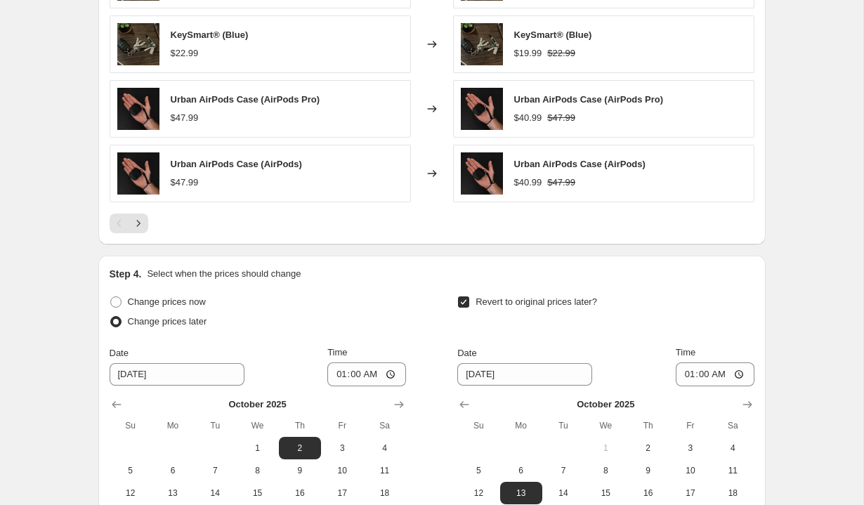
scroll to position [1461, 0]
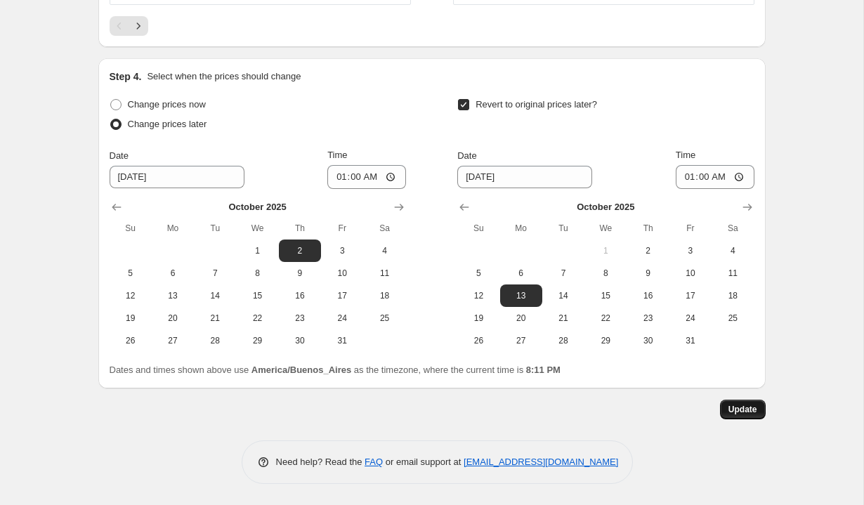
click at [728, 413] on span "Update" at bounding box center [742, 409] width 29 height 11
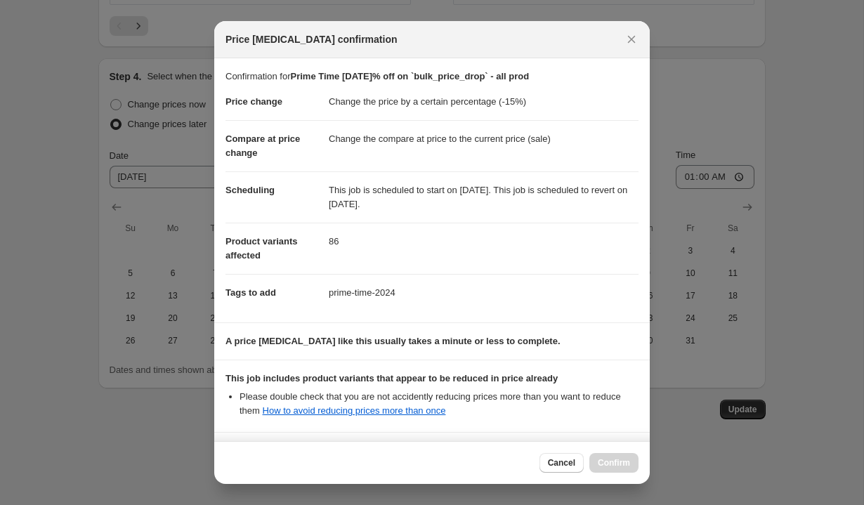
scroll to position [121, 0]
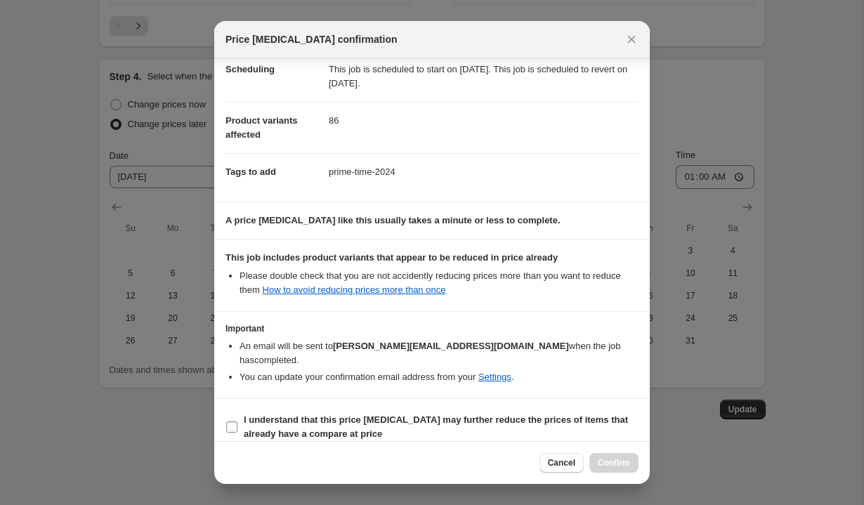
click at [313, 413] on span "I understand that this price [MEDICAL_DATA] may further reduce the prices of it…" at bounding box center [441, 427] width 395 height 28
click at [237, 421] on input "I understand that this price [MEDICAL_DATA] may further reduce the prices of it…" at bounding box center [231, 426] width 11 height 11
checkbox input "true"
click at [607, 459] on span "Confirm" at bounding box center [614, 462] width 32 height 11
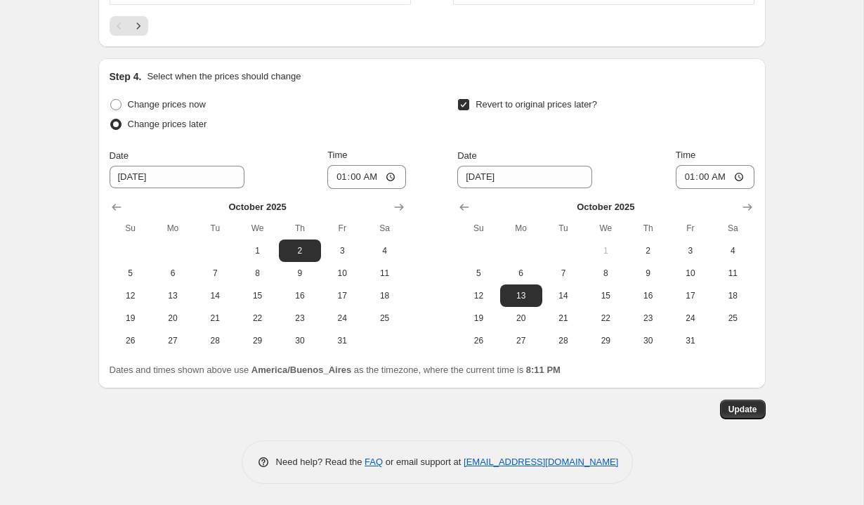
scroll to position [0, 0]
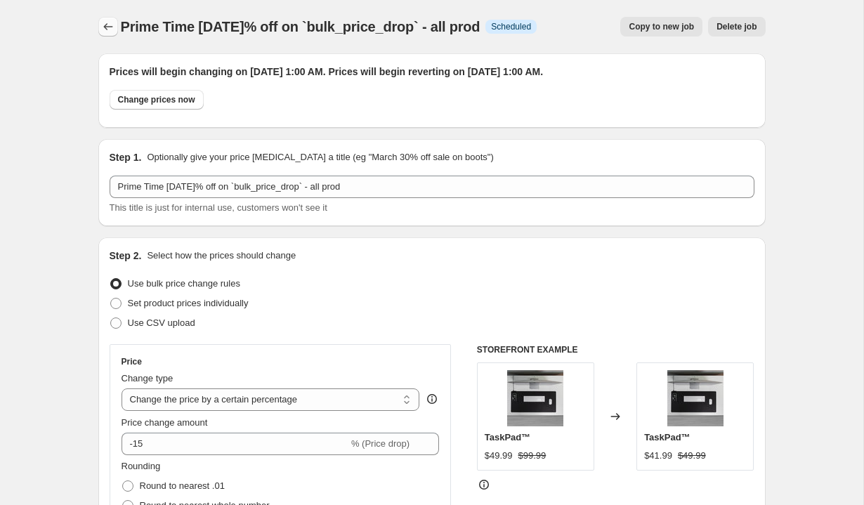
click at [109, 25] on icon "Price change jobs" at bounding box center [108, 27] width 14 height 14
